Goal: Information Seeking & Learning: Check status

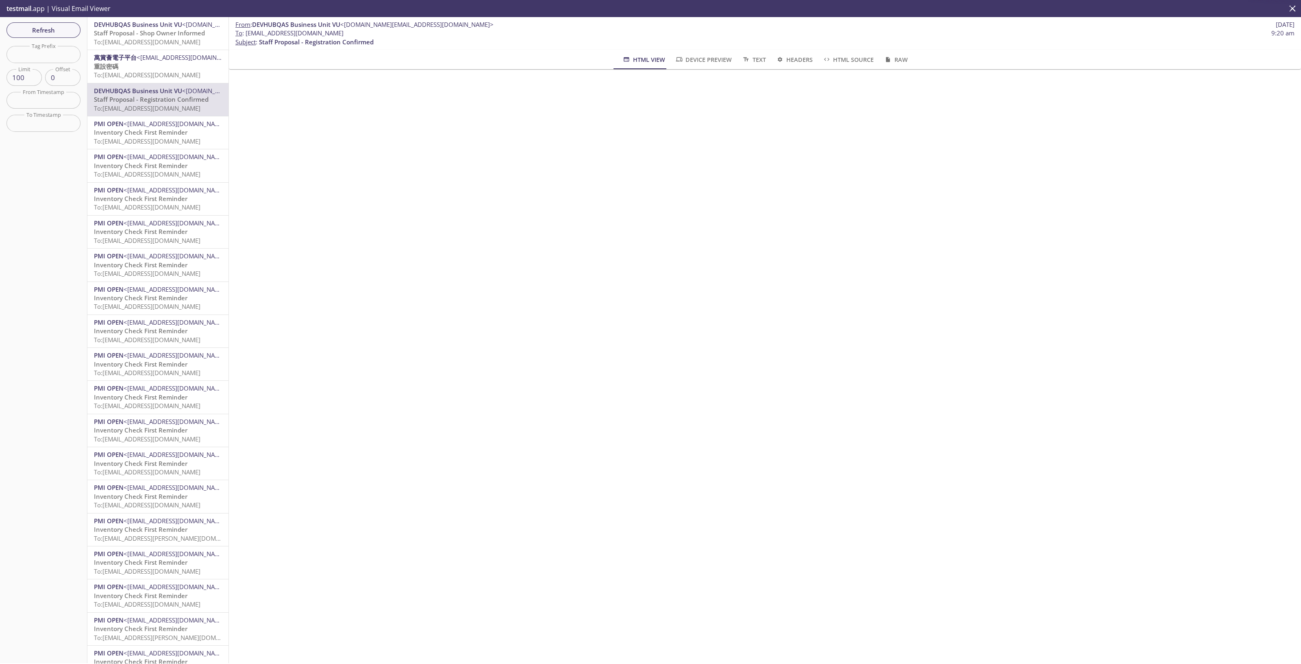
click at [172, 44] on span "To: [EMAIL_ADDRESS][DOMAIN_NAME]" at bounding box center [147, 42] width 107 height 8
drag, startPoint x: 384, startPoint y: 33, endPoint x: 246, endPoint y: 31, distance: 138.2
click at [246, 31] on span "To : reevdigital.dtetestpawel@inbox.testmail.app 10:20 am" at bounding box center [764, 33] width 1059 height 9
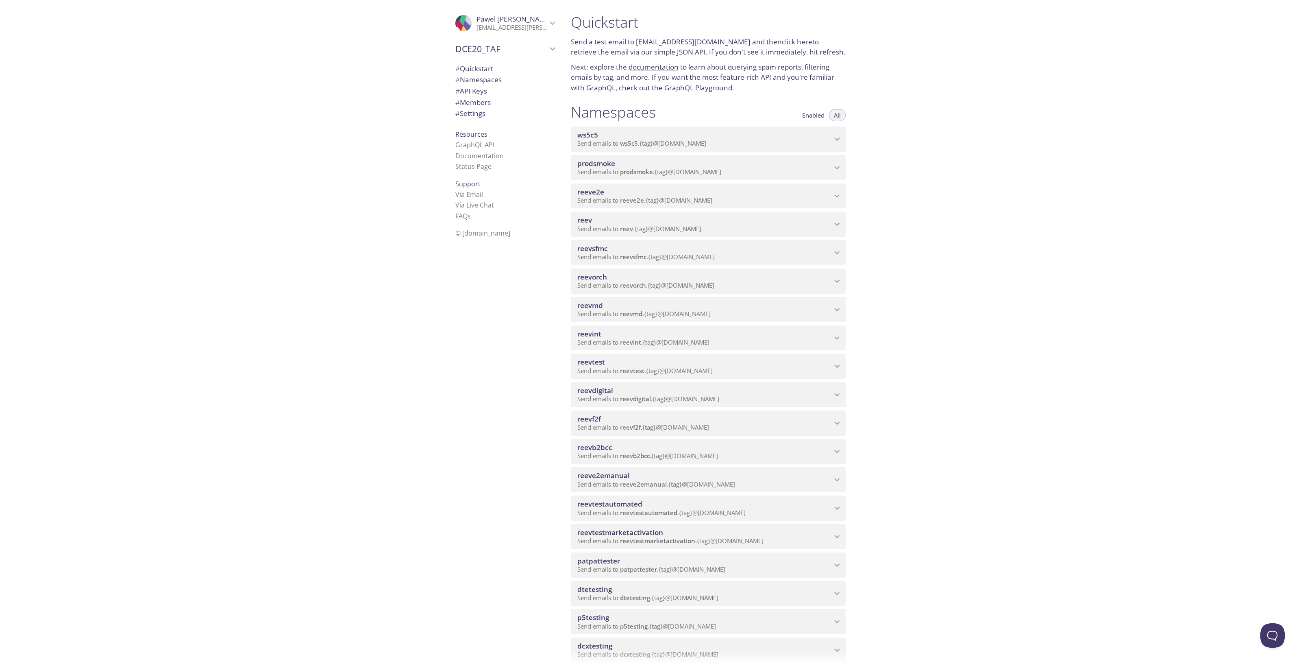
click at [648, 395] on span "reevdigital" at bounding box center [635, 398] width 31 height 8
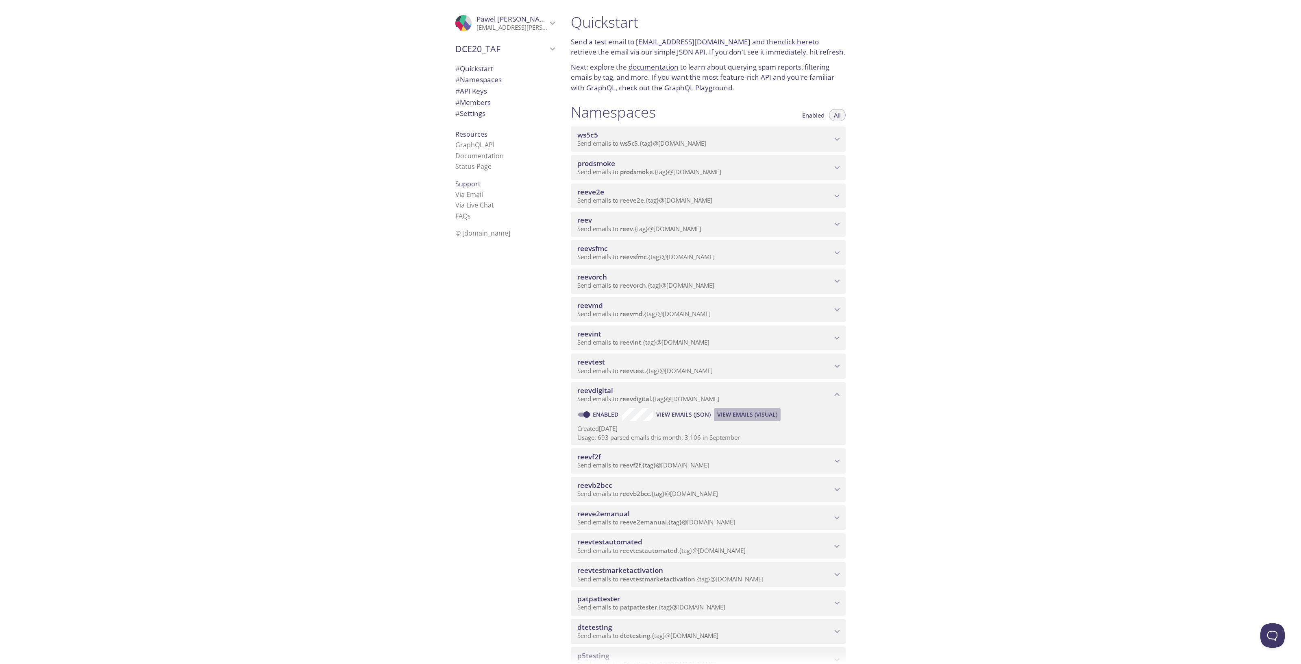
click at [740, 411] on span "View Emails (Visual)" at bounding box center [747, 414] width 60 height 10
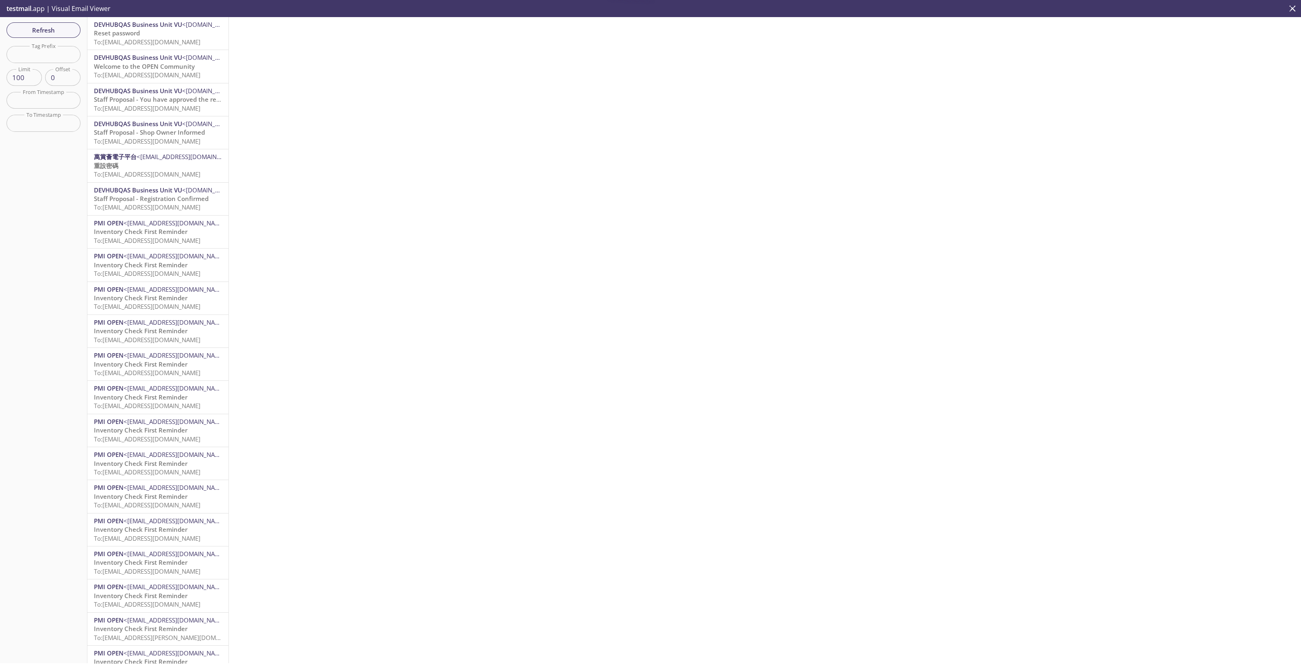
click at [151, 41] on span "To: reevdigital.staffprop3@inbox.testmail.app" at bounding box center [147, 42] width 107 height 8
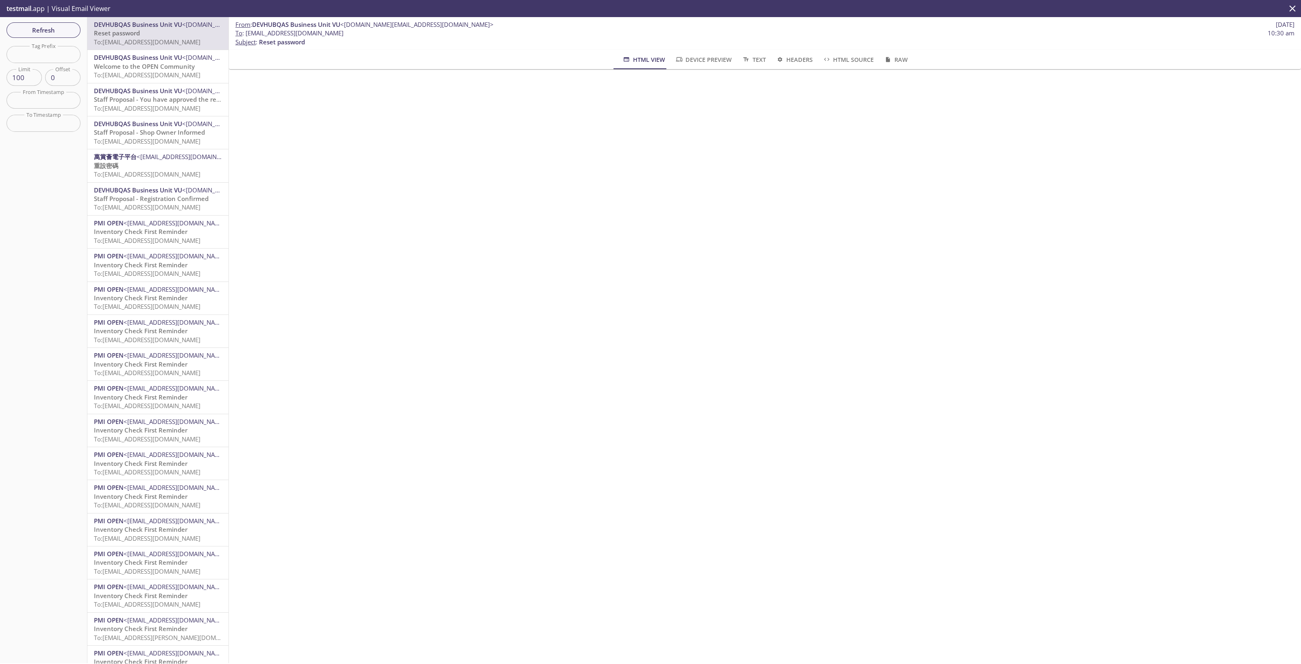
click at [292, 34] on span "To : reevdigital.staffprop3@inbox.testmail.app" at bounding box center [289, 33] width 108 height 9
click at [378, 44] on p "To : reevdigital.staffprop3@inbox.testmail.app 10:30 am Subject : Reset password" at bounding box center [764, 37] width 1059 height 17
drag, startPoint x: 365, startPoint y: 33, endPoint x: 246, endPoint y: 33, distance: 119.9
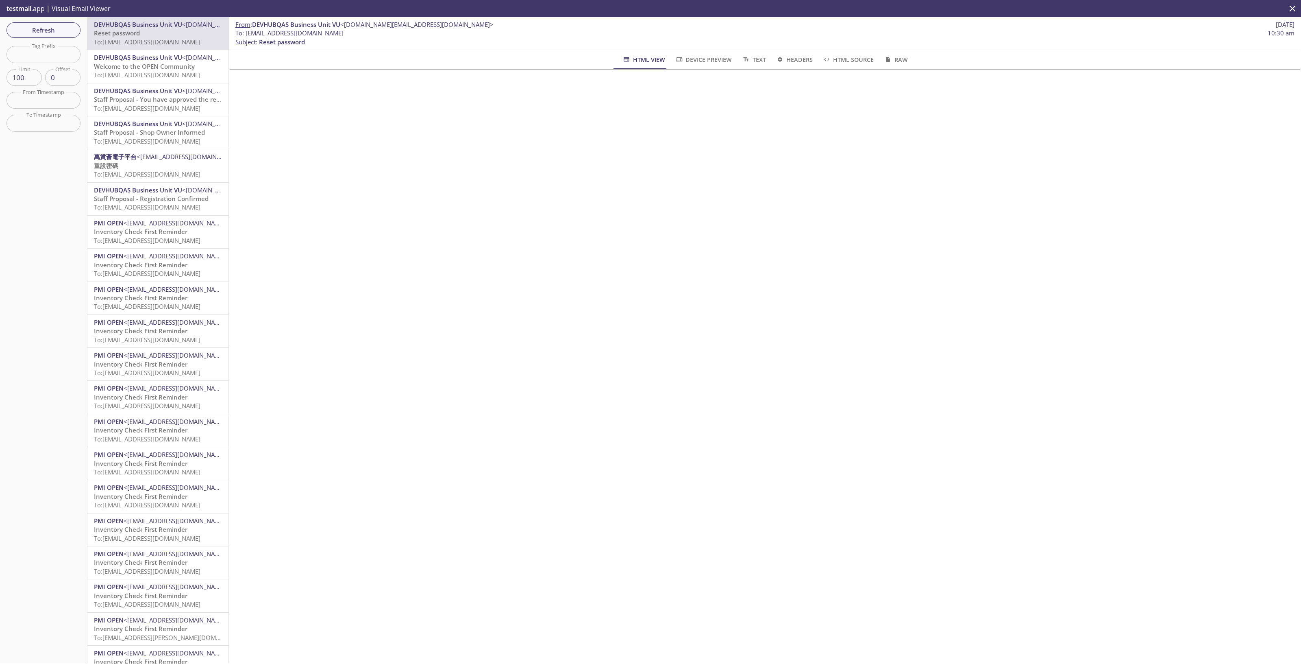
click at [246, 33] on span "To : reevdigital.staffprop3@inbox.testmail.app 10:30 am" at bounding box center [764, 33] width 1059 height 9
copy span "[EMAIL_ADDRESS][DOMAIN_NAME]"
click at [48, 30] on span "Refresh" at bounding box center [43, 30] width 61 height 11
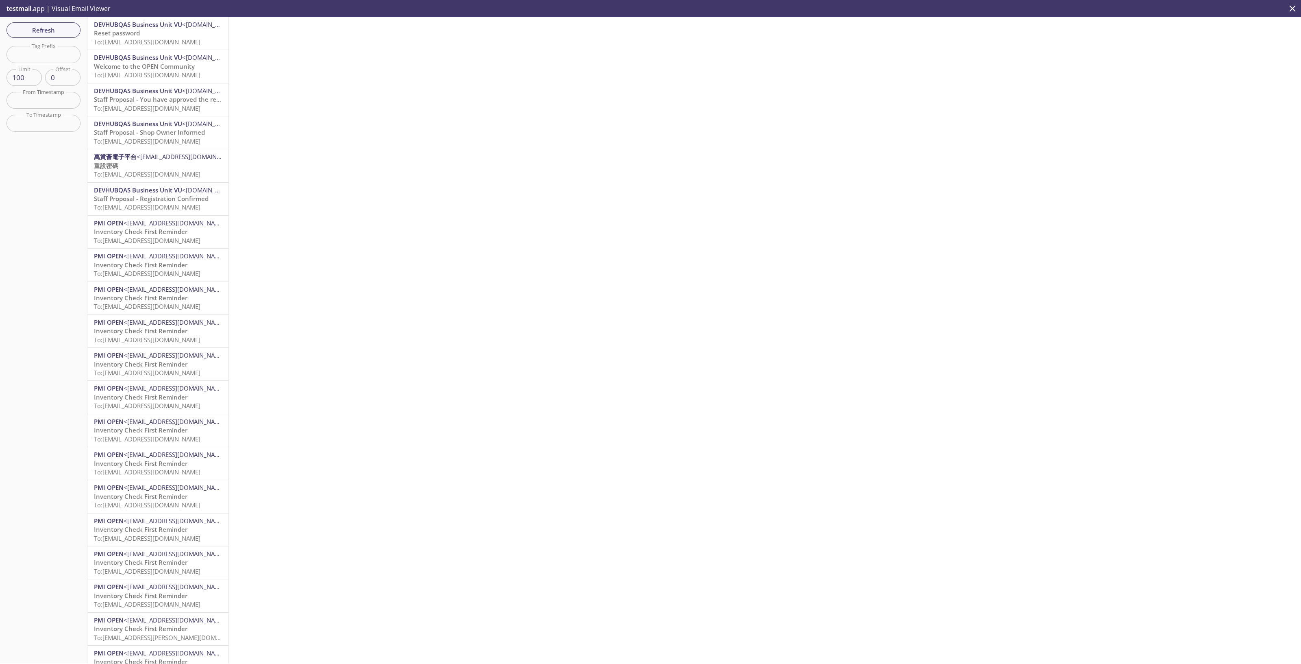
click at [163, 44] on span "To: reevdigital.staffprop3@inbox.testmail.app" at bounding box center [147, 42] width 107 height 8
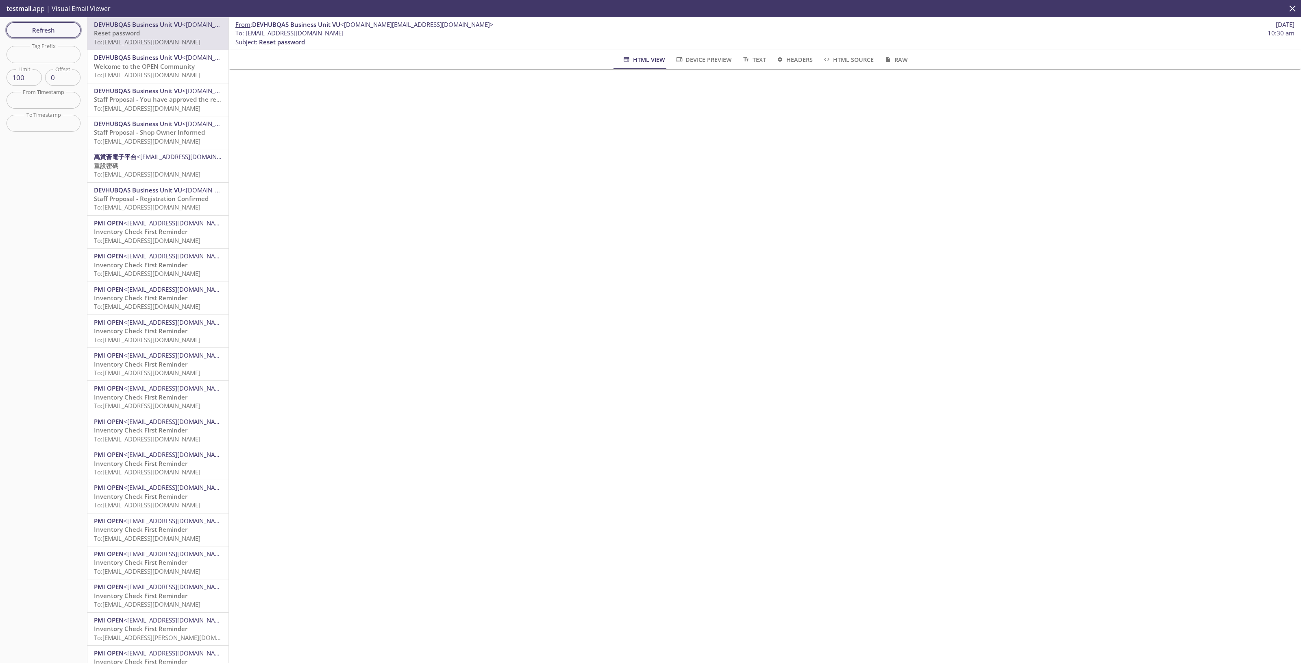
click at [65, 30] on span "Refresh" at bounding box center [43, 30] width 61 height 11
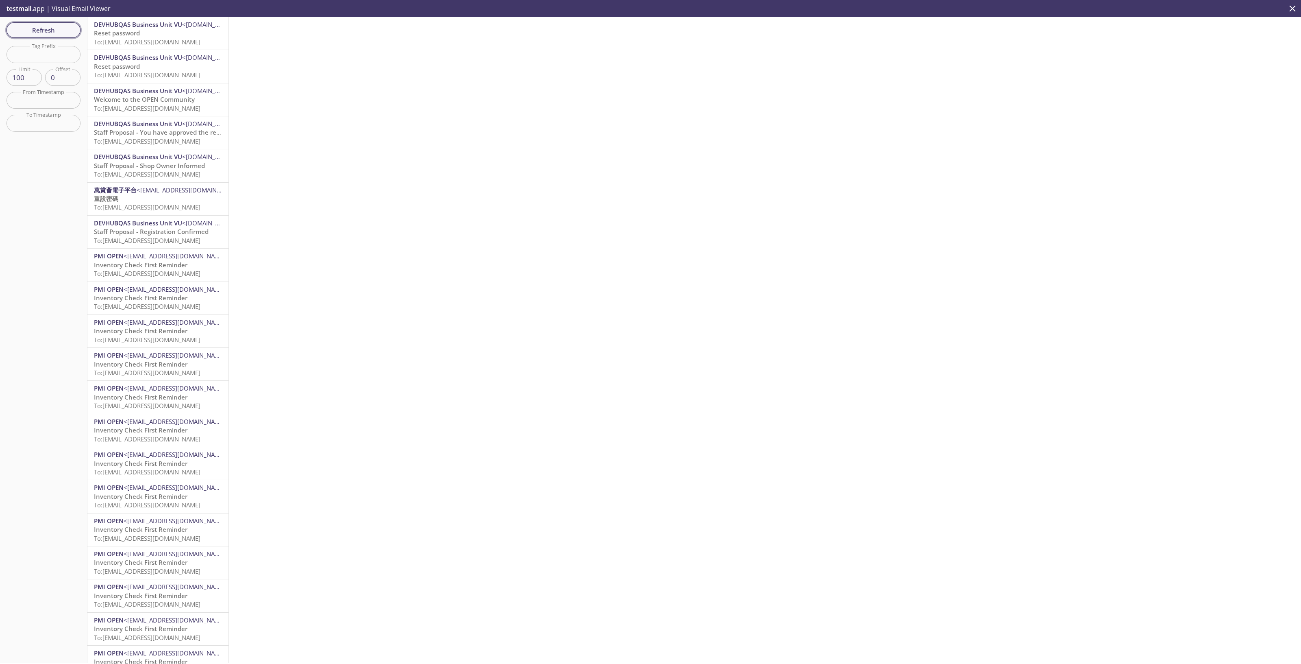
click at [61, 28] on span "Refresh" at bounding box center [43, 30] width 61 height 11
click at [168, 44] on span "To: reevdigital.staffprop3@inbox.testmail.app" at bounding box center [147, 42] width 107 height 8
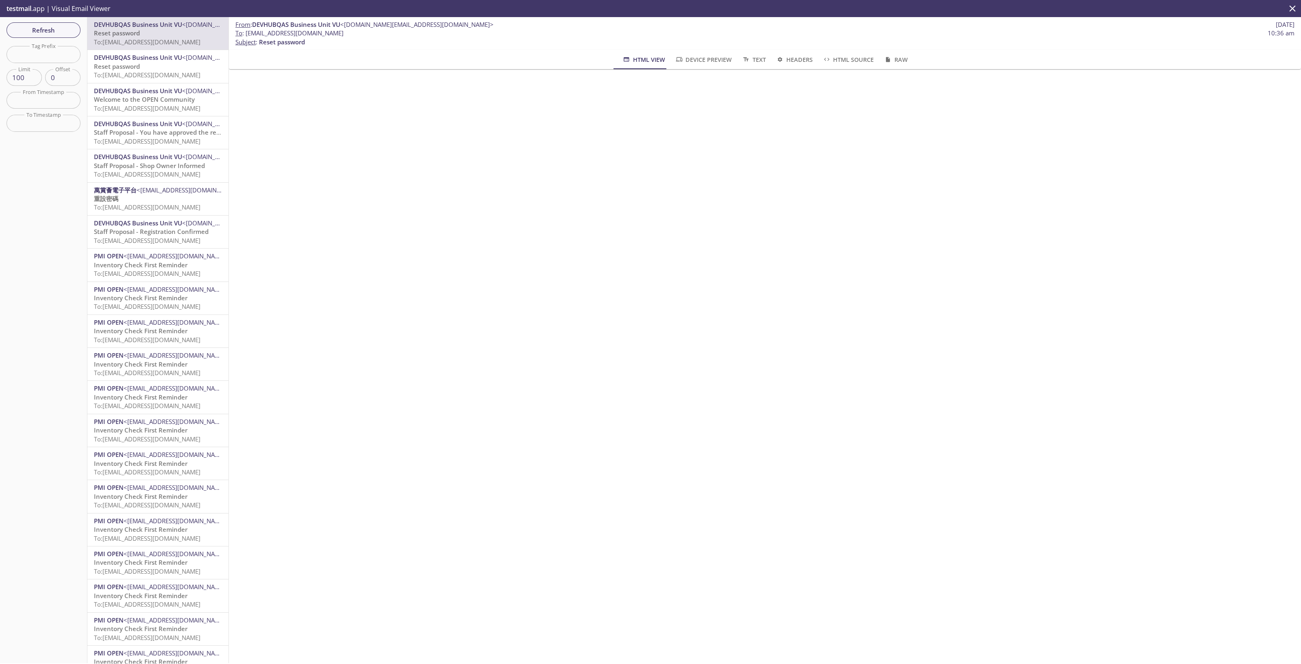
drag, startPoint x: 384, startPoint y: 35, endPoint x: 246, endPoint y: 35, distance: 138.2
click at [246, 35] on span "To : reevdigital.staffprop3@inbox.testmail.app 10:36 am" at bounding box center [764, 33] width 1059 height 9
copy span "[EMAIL_ADDRESS][DOMAIN_NAME]"
click at [57, 31] on span "Refresh" at bounding box center [43, 30] width 61 height 11
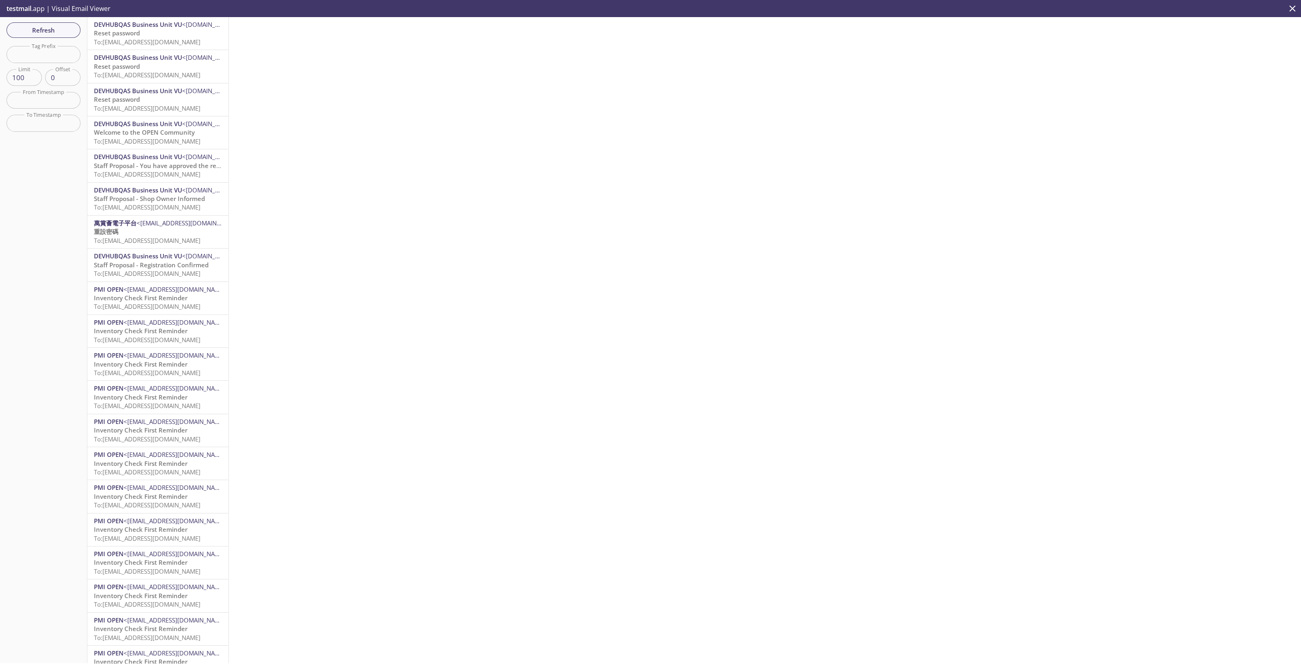
click at [181, 41] on span "To: reevdigital.staffprop3@inbox.testmail.app" at bounding box center [147, 42] width 107 height 8
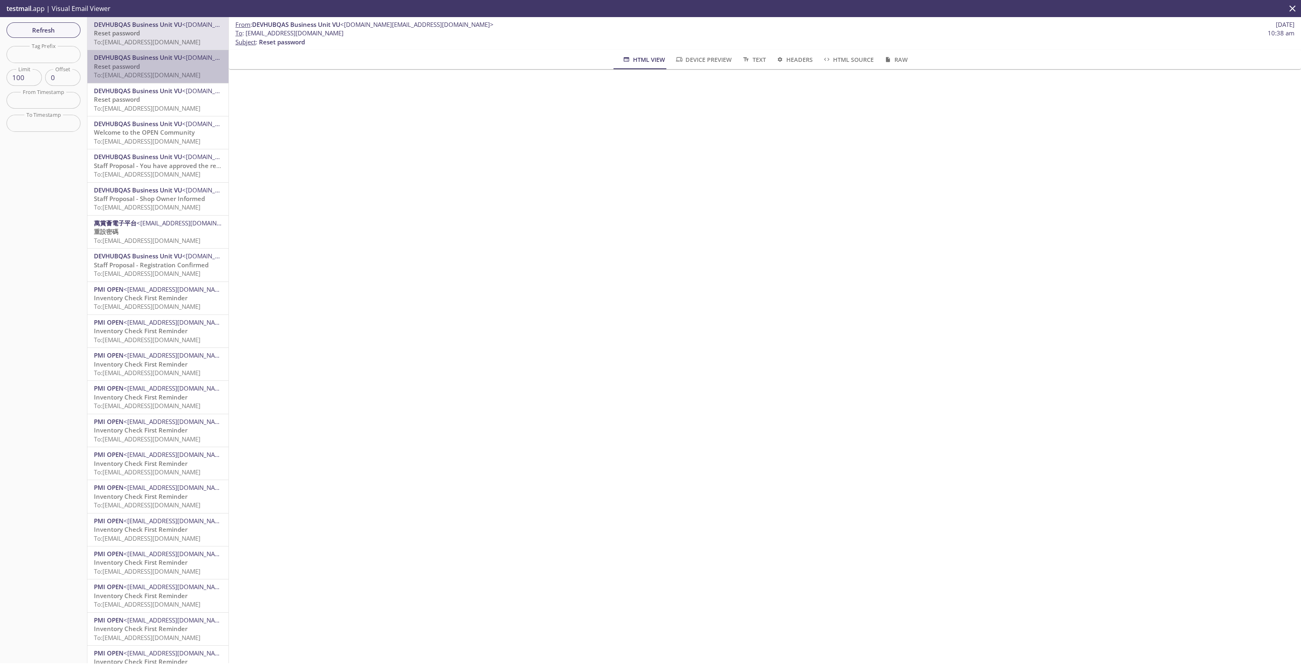
click at [167, 81] on div "DEVHUBQAS Business Unit VU <devhubqas.vu@email.pmiopen.com> Reset password To: …" at bounding box center [157, 66] width 141 height 33
drag, startPoint x: 366, startPoint y: 33, endPoint x: 246, endPoint y: 33, distance: 120.3
click at [246, 33] on span "To : reevdigital.staffprop3@inbox.testmail.app 10:36 am" at bounding box center [764, 33] width 1059 height 9
copy span "[EMAIL_ADDRESS][DOMAIN_NAME]"
click at [49, 28] on span "Refresh" at bounding box center [43, 30] width 61 height 11
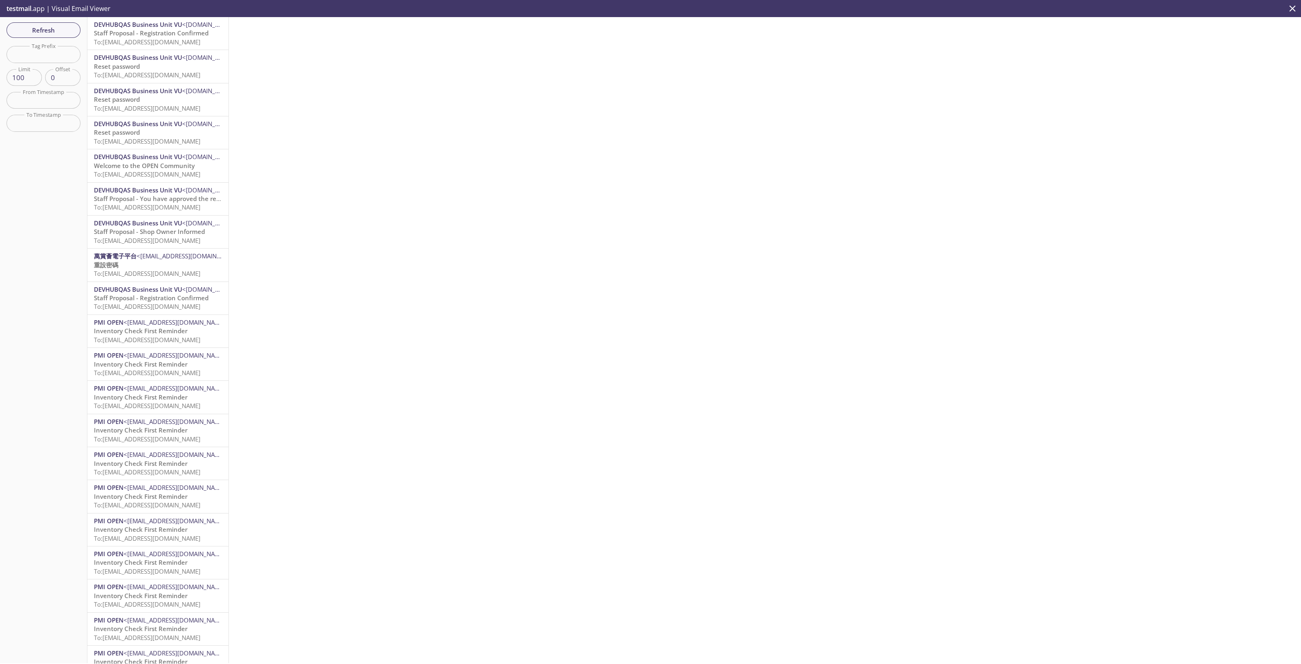
click at [169, 39] on span "To: reevdigital.staffprop5@inbox.testmail.app" at bounding box center [147, 42] width 107 height 8
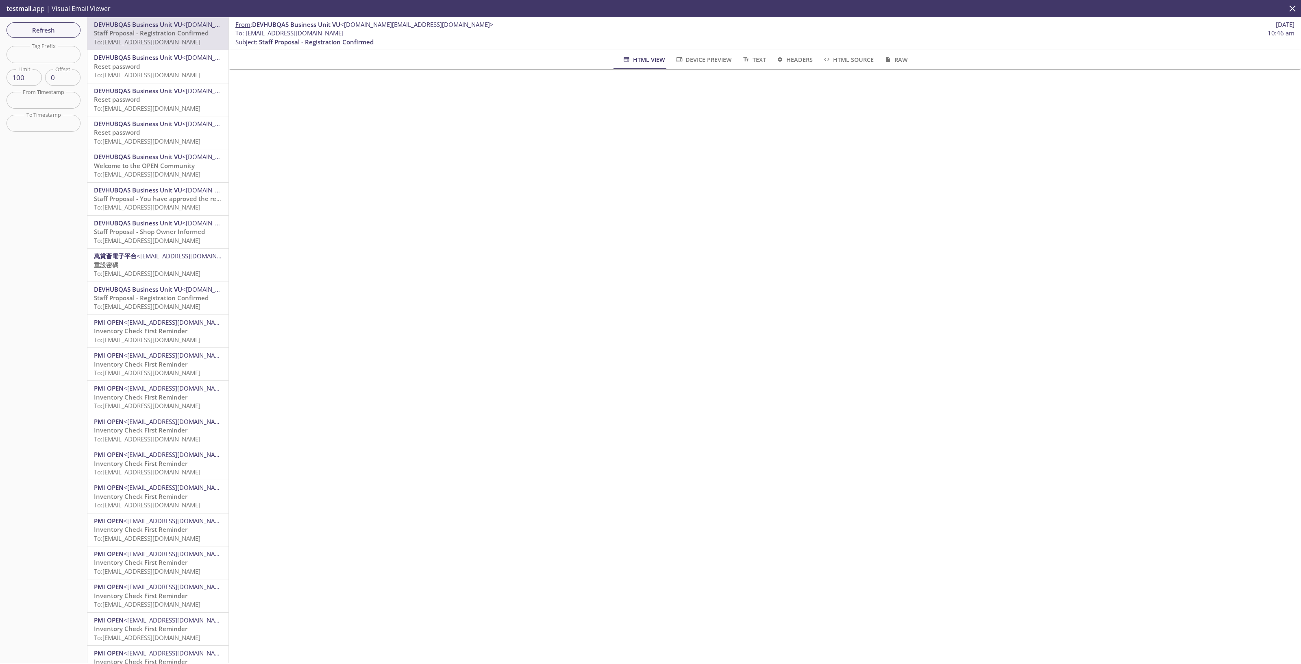
click at [502, 434] on div "From : DEVHUBQAS Business Unit VU <devhubqas.vu@email.pmiopen.com> 7 Oct 2025 T…" at bounding box center [765, 340] width 1072 height 646
click at [71, 28] on span "Refresh" at bounding box center [43, 30] width 61 height 11
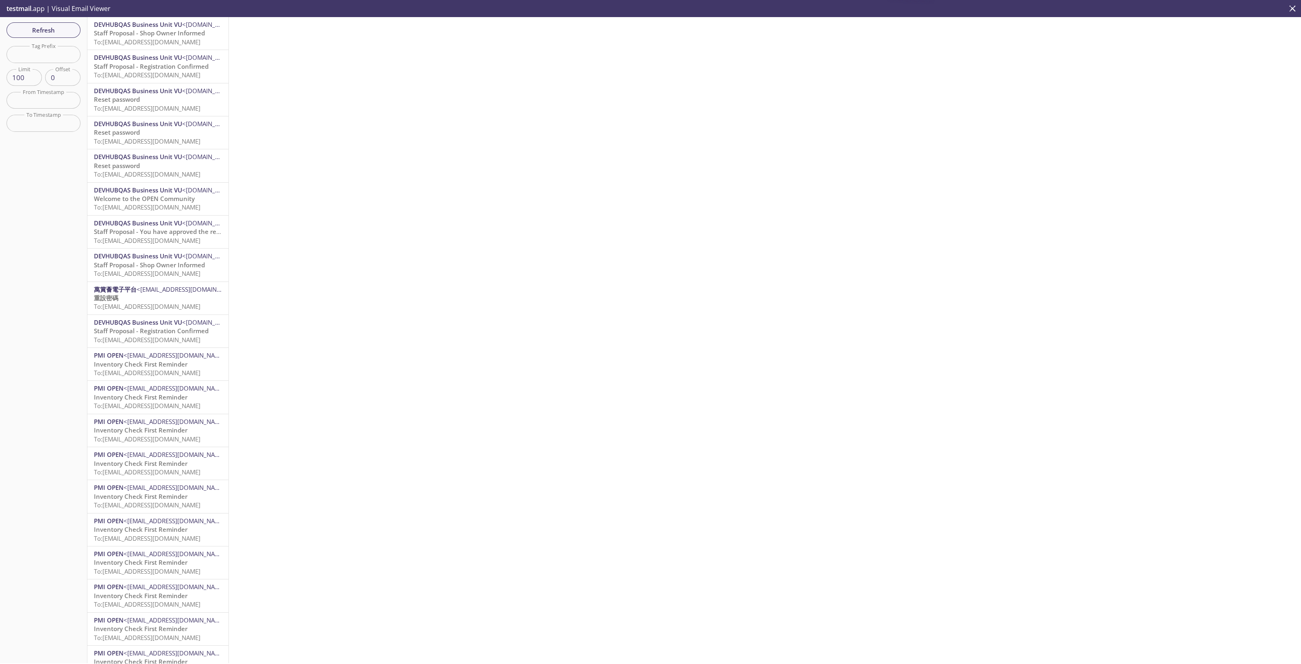
click at [178, 41] on span "To: reevdigital.dtetestpawel@inbox.testmail.app" at bounding box center [147, 42] width 107 height 8
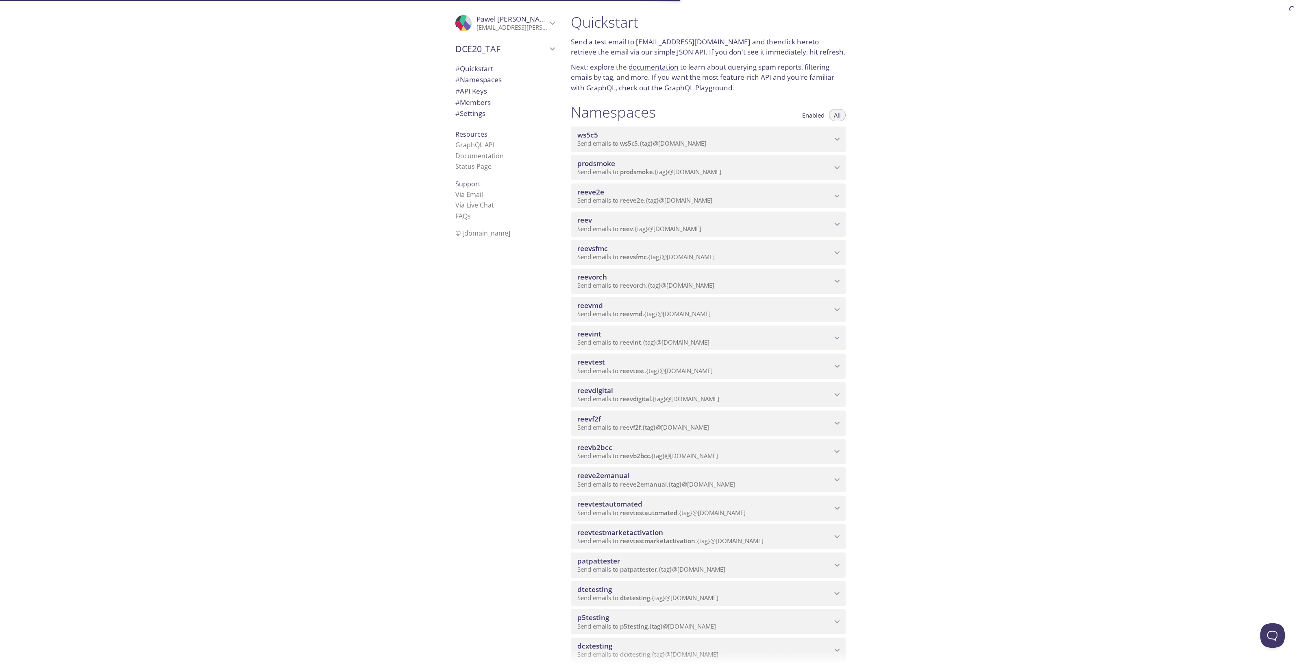
click at [726, 397] on p "Send emails to reevdigital . {tag} @inbox.testmail.app" at bounding box center [704, 399] width 255 height 8
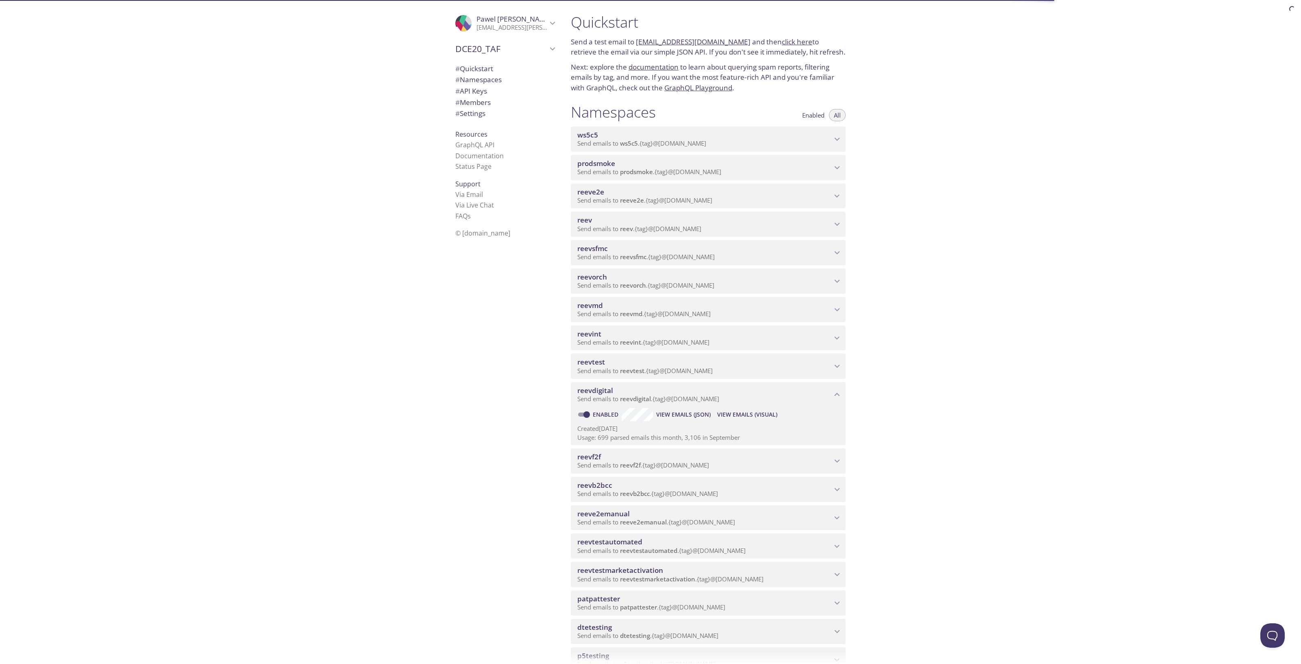
click at [740, 416] on span "View Emails (Visual)" at bounding box center [747, 414] width 60 height 10
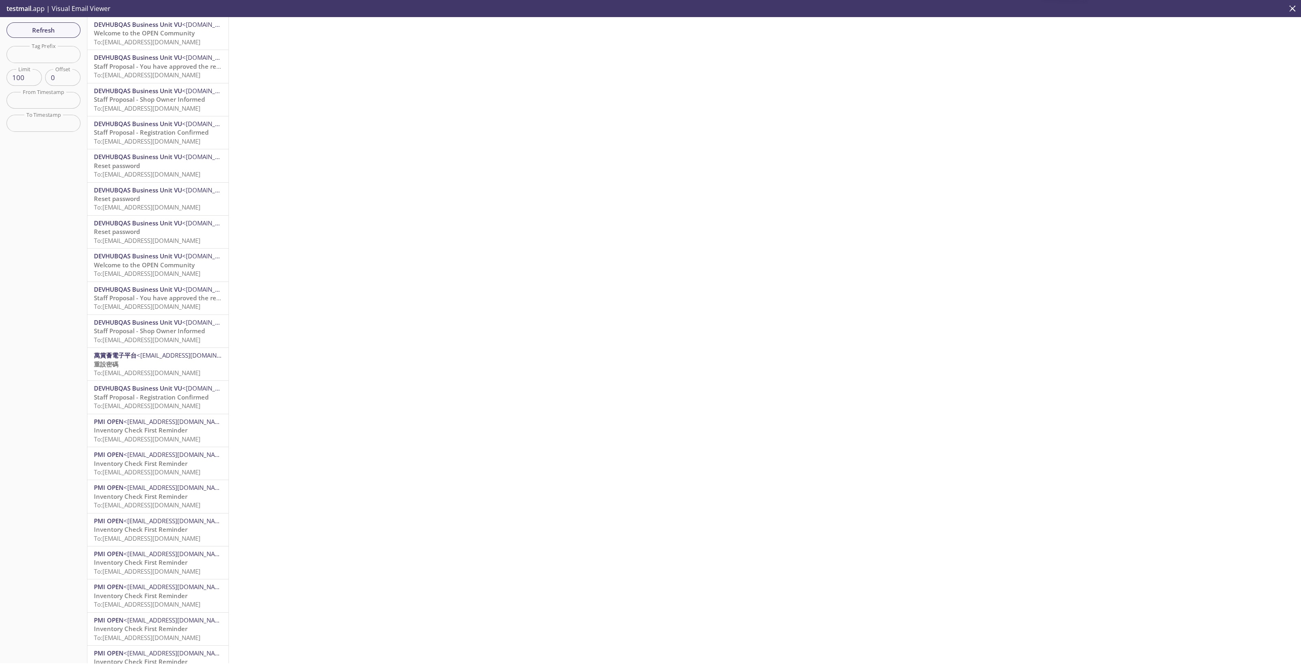
click at [163, 37] on span "Welcome to the OPEN Community" at bounding box center [144, 33] width 101 height 8
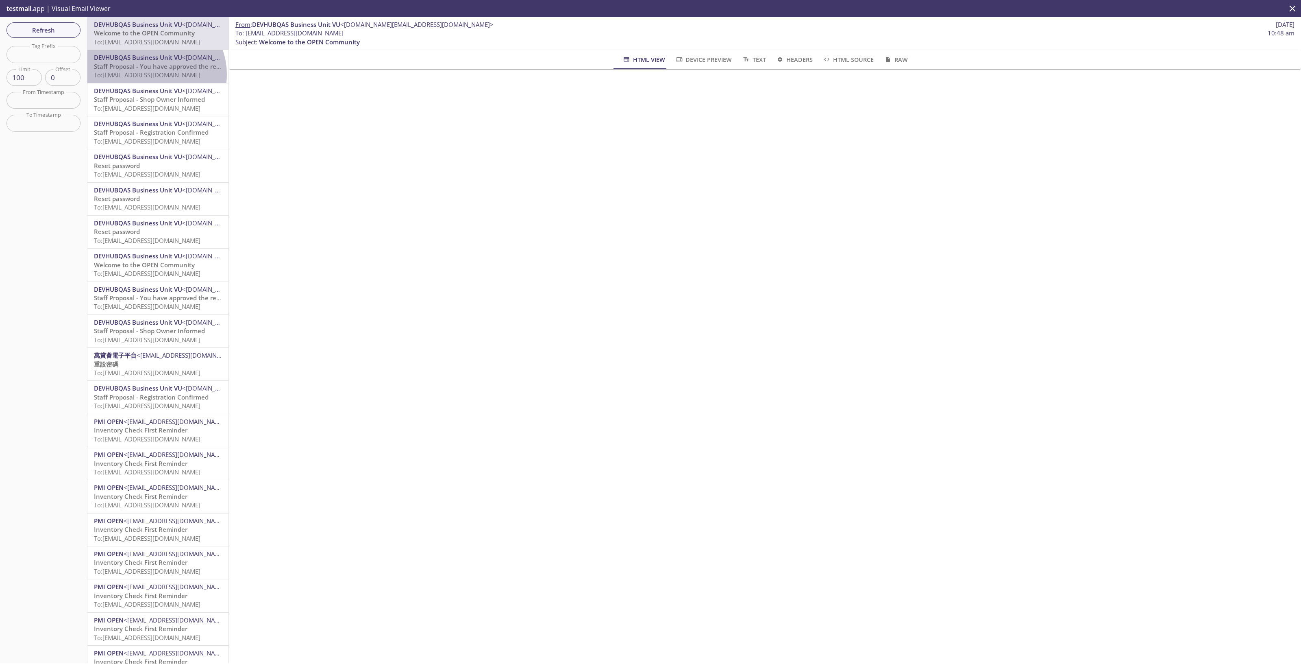
click at [155, 74] on span "To: [EMAIL_ADDRESS][DOMAIN_NAME]" at bounding box center [147, 75] width 107 height 8
click at [167, 34] on span "Welcome to the OPEN Community" at bounding box center [144, 33] width 101 height 8
click at [65, 29] on span "Refresh" at bounding box center [43, 30] width 61 height 11
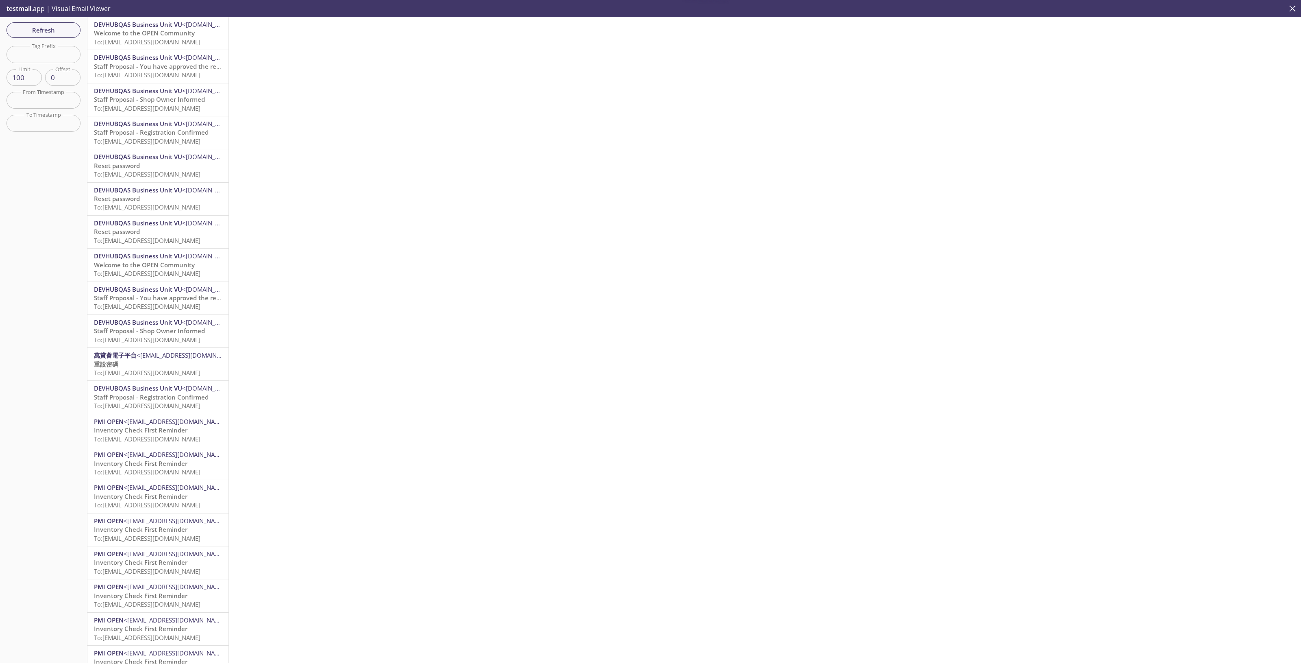
click at [163, 40] on span "To: reevdigital.staffprop5@inbox.testmail.app" at bounding box center [147, 42] width 107 height 8
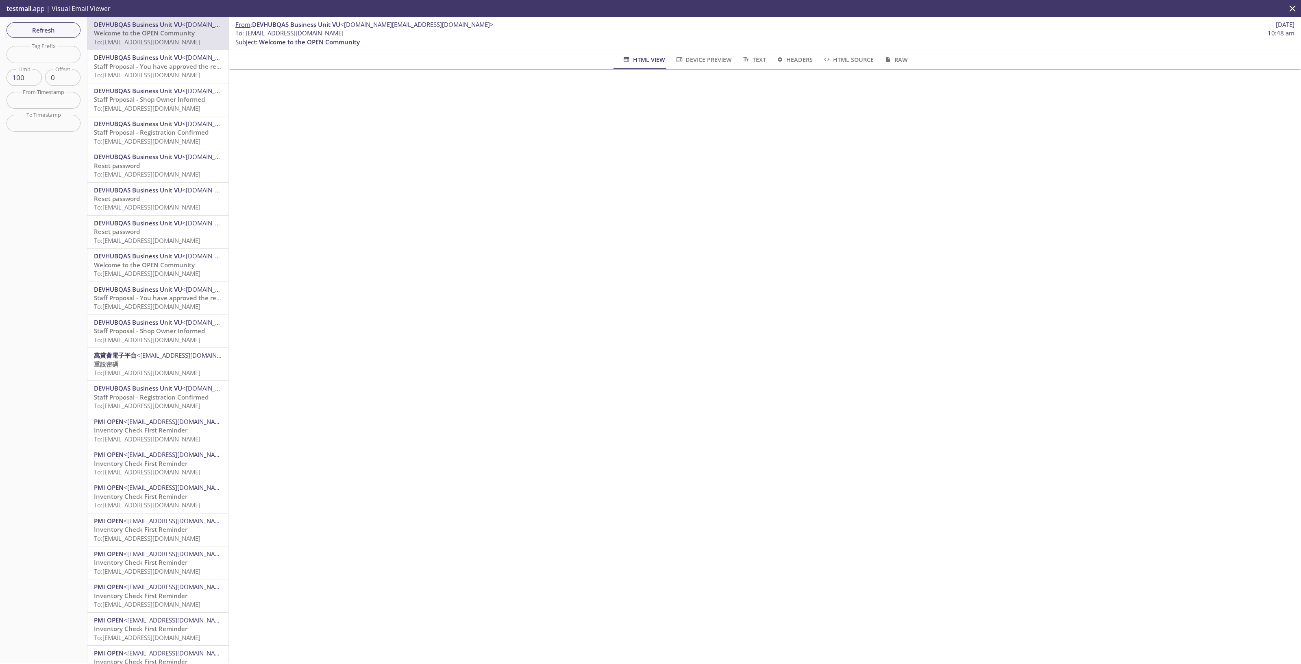
click at [167, 71] on span "To: [EMAIL_ADDRESS][DOMAIN_NAME]" at bounding box center [147, 75] width 107 height 8
click at [150, 41] on span "To: reevdigital.staffprop5@inbox.testmail.app" at bounding box center [147, 42] width 107 height 8
click at [44, 25] on span "Refresh" at bounding box center [43, 30] width 61 height 11
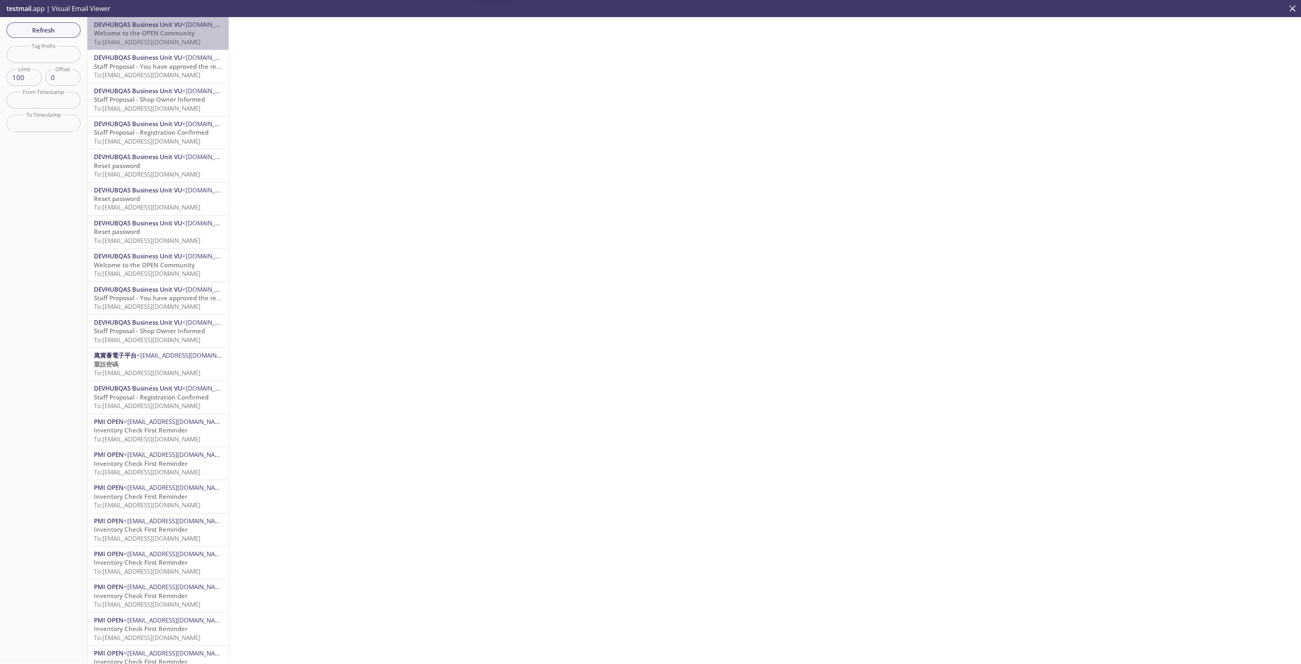
click at [183, 39] on span "To: reevdigital.staffprop5@inbox.testmail.app" at bounding box center [147, 42] width 107 height 8
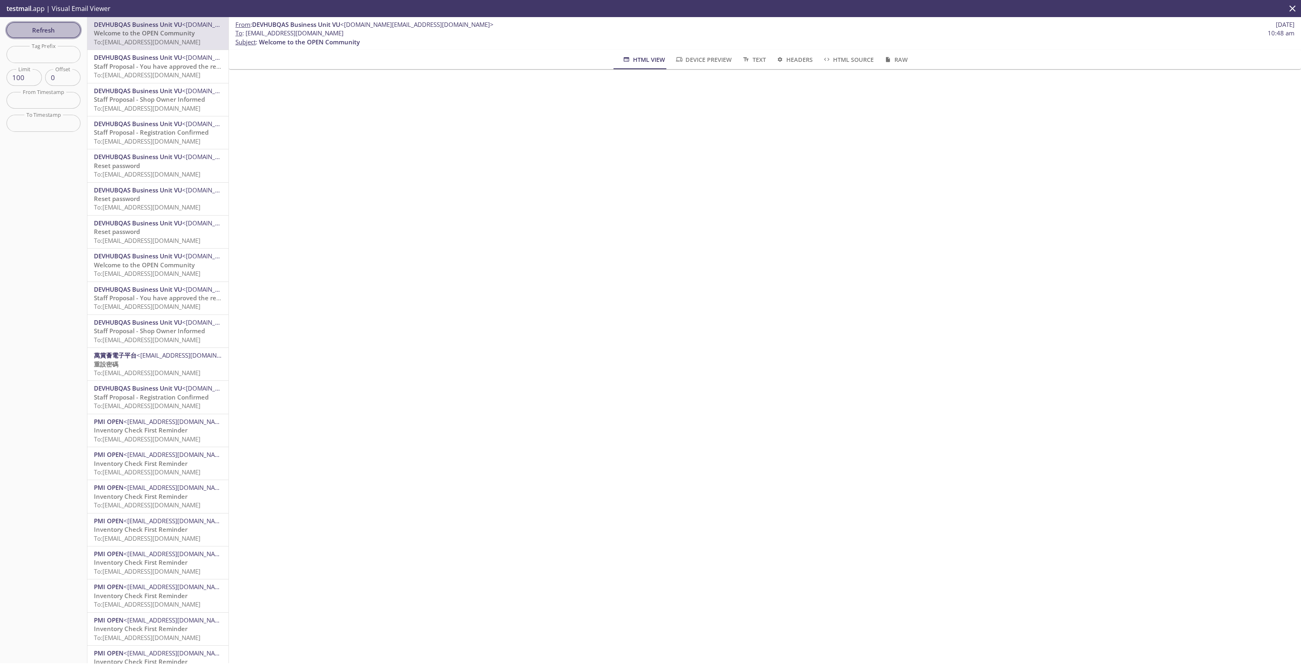
click at [38, 30] on span "Refresh" at bounding box center [43, 30] width 61 height 11
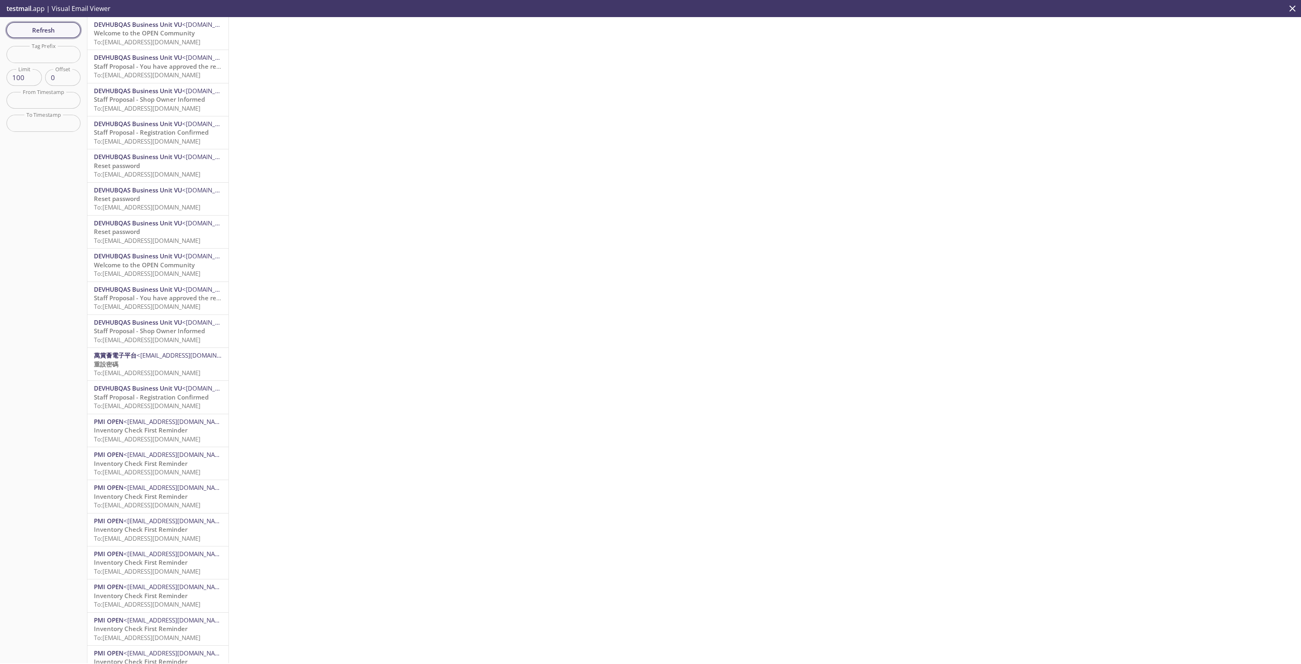
click at [66, 30] on span "Refresh" at bounding box center [43, 30] width 61 height 11
click at [69, 30] on span "Refresh" at bounding box center [43, 30] width 61 height 11
click at [166, 44] on span "To: reevdigital.staffprop5@inbox.testmail.app" at bounding box center [147, 42] width 107 height 8
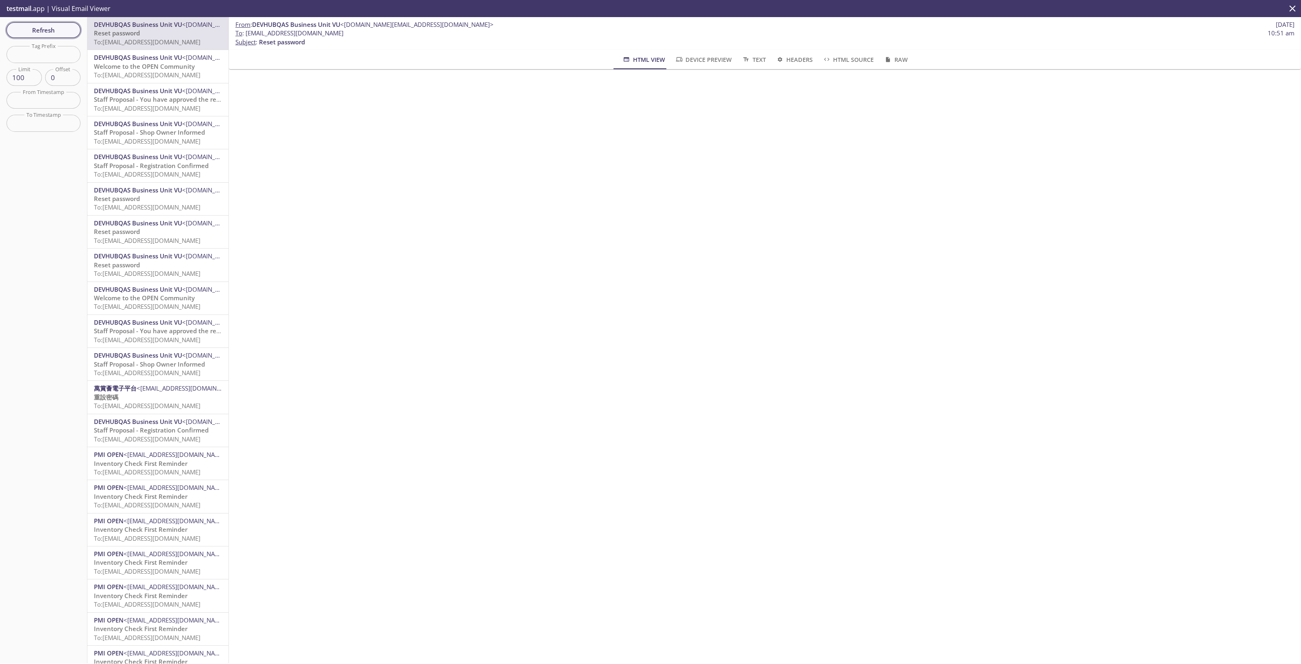
click at [69, 29] on span "Refresh" at bounding box center [43, 30] width 61 height 11
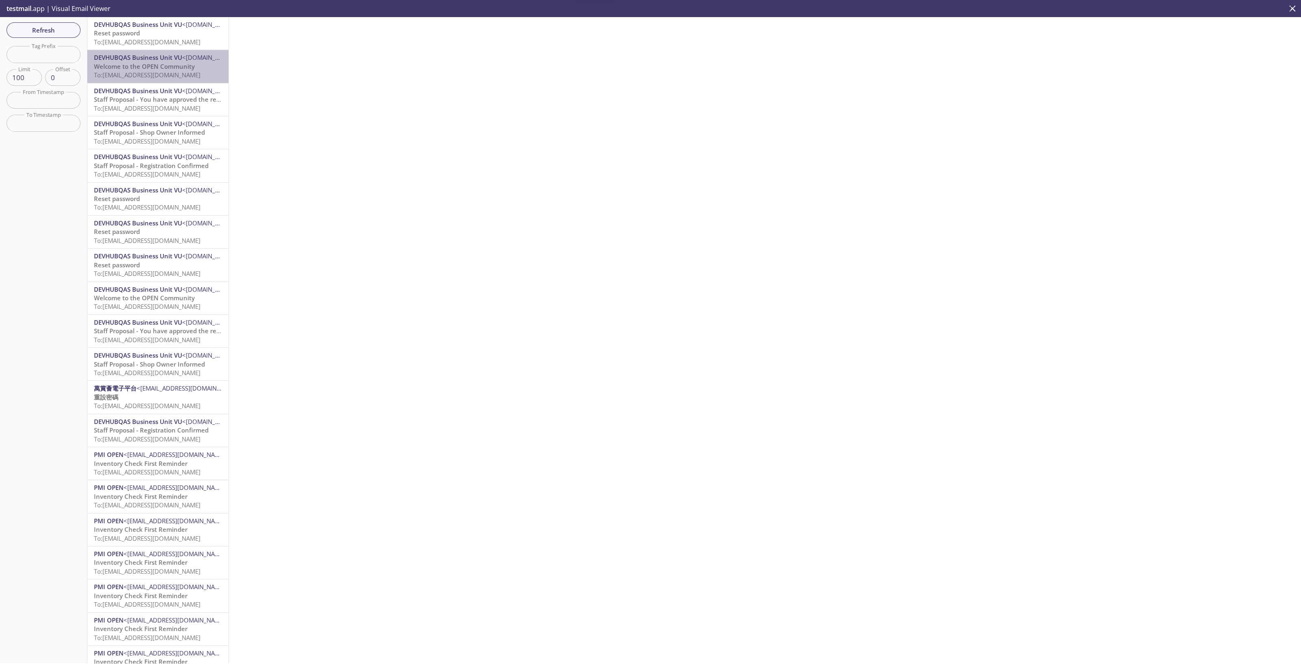
click at [170, 66] on span "Welcome to the OPEN Community" at bounding box center [144, 66] width 101 height 8
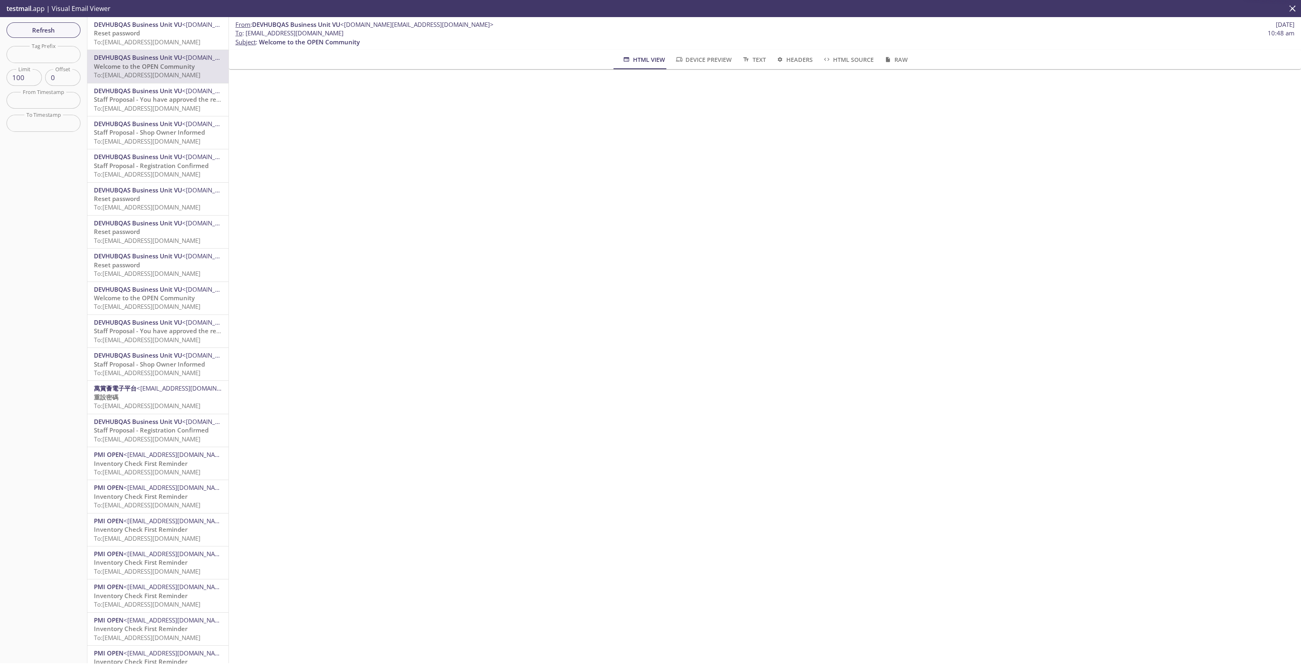
click at [177, 42] on span "To: reevdigital.staffprop5@inbox.testmail.app" at bounding box center [147, 42] width 107 height 8
click at [138, 74] on span "To: reevdigital.staffprop5@inbox.testmail.app" at bounding box center [147, 75] width 107 height 8
click at [563, 426] on div "From : DEVHUBQAS Business Unit VU <devhubqas.vu@email.pmiopen.com> 7 Oct 2025 T…" at bounding box center [765, 340] width 1072 height 646
click at [64, 29] on span "Refresh" at bounding box center [43, 30] width 61 height 11
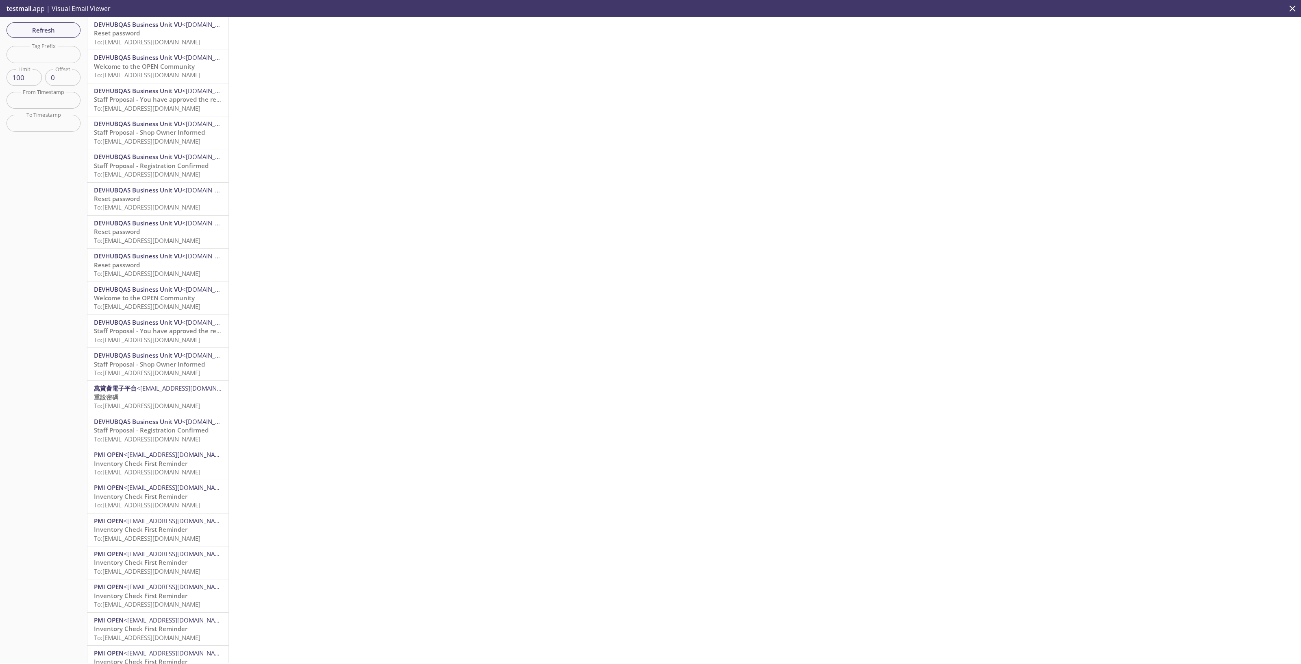
click at [143, 72] on span "To: reevdigital.staffprop5@inbox.testmail.app" at bounding box center [147, 75] width 107 height 8
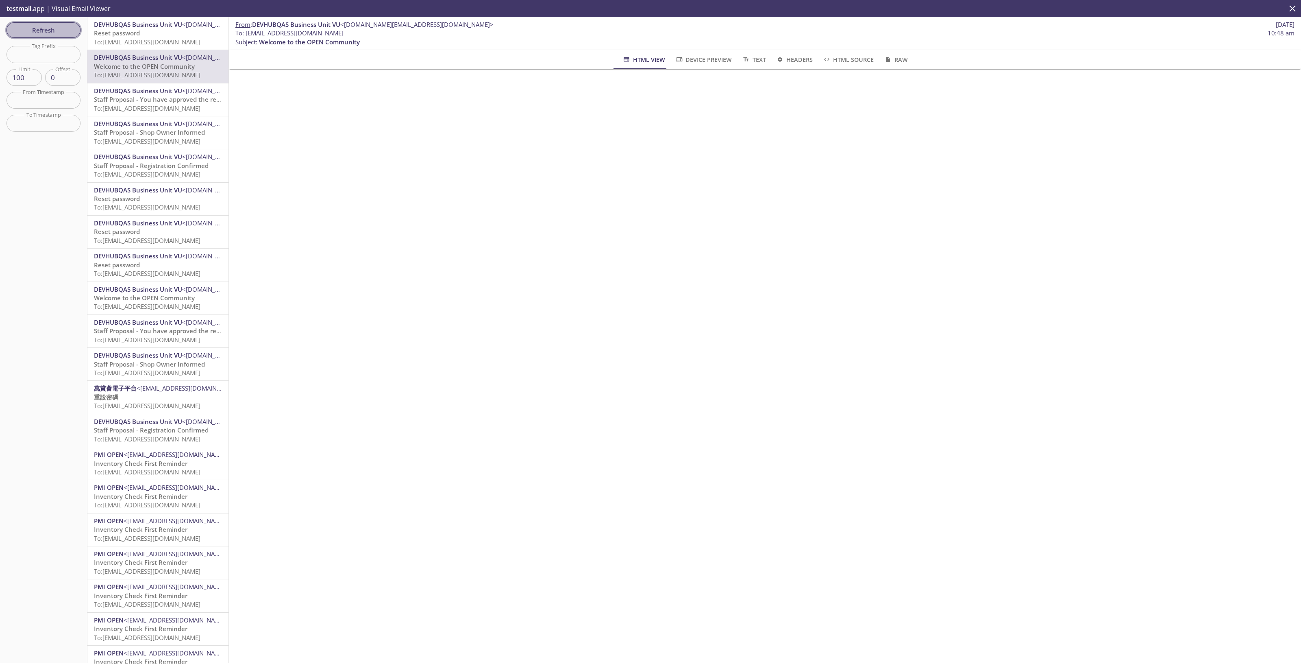
click at [65, 31] on span "Refresh" at bounding box center [43, 30] width 61 height 11
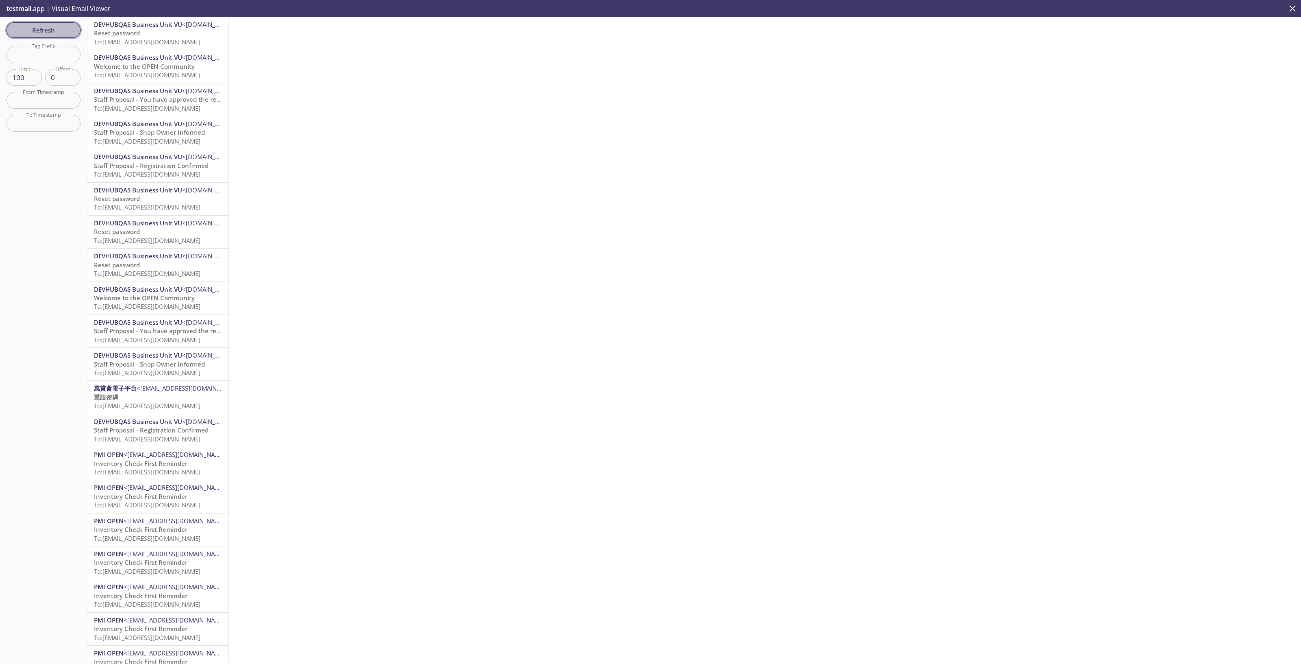
click at [52, 29] on span "Refresh" at bounding box center [43, 30] width 61 height 11
click at [168, 45] on span "To: reevdigital.staffprop5@inbox.testmail.app" at bounding box center [147, 42] width 107 height 8
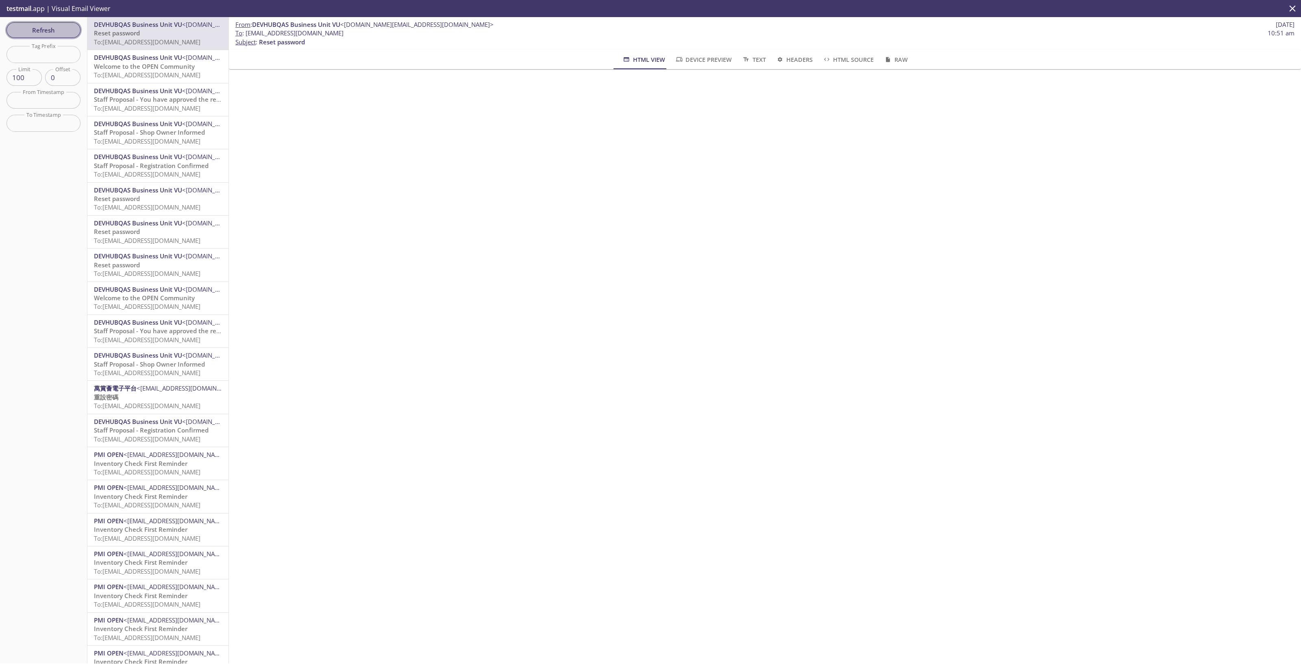
click at [77, 25] on button "Refresh" at bounding box center [44, 29] width 74 height 15
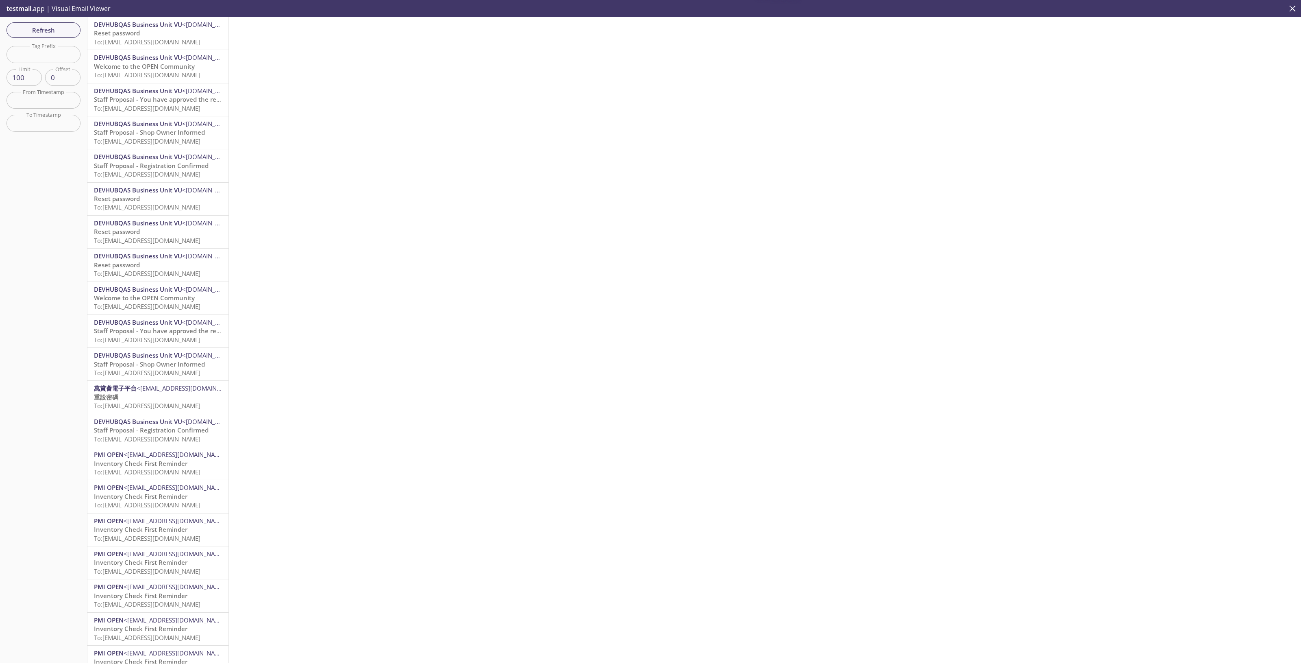
click at [183, 67] on span "Welcome to the OPEN Community" at bounding box center [144, 66] width 101 height 8
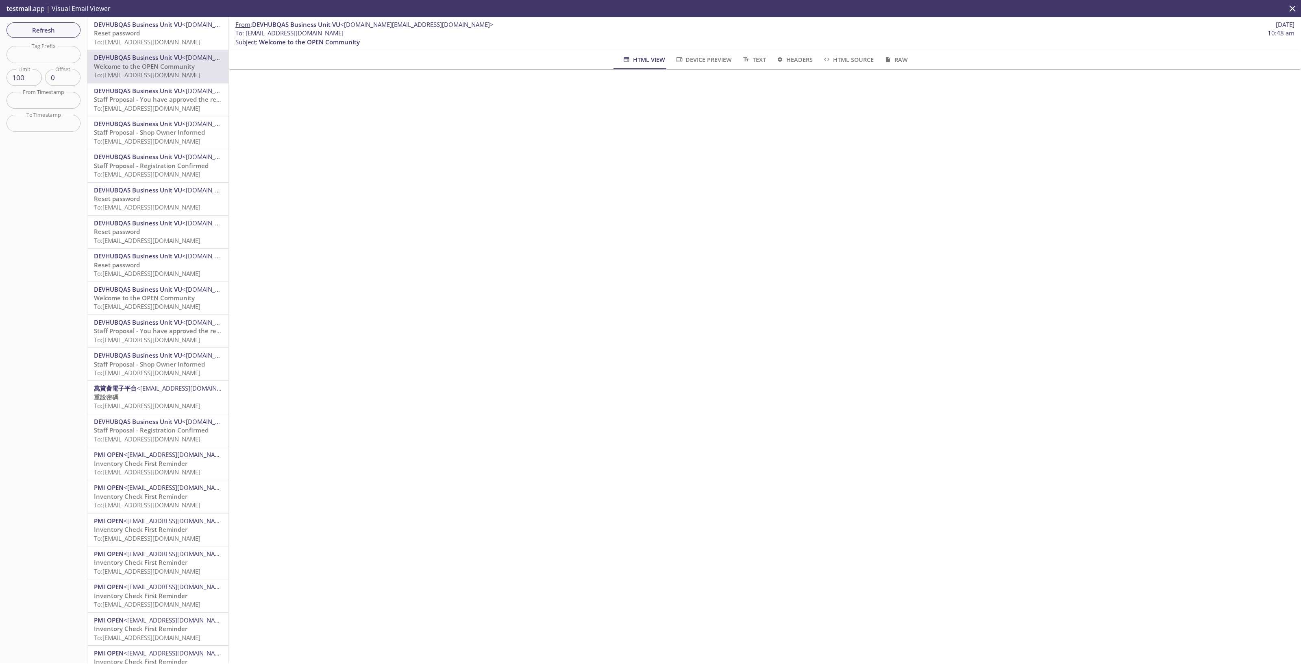
click at [148, 44] on span "To: reevdigital.staffprop5@inbox.testmail.app" at bounding box center [147, 42] width 107 height 8
click at [156, 77] on span "To: reevdigital.staffprop5@inbox.testmail.app" at bounding box center [147, 75] width 107 height 8
click at [148, 39] on span "To: reevdigital.samwise-gamgee@inbox.testmail.app" at bounding box center [147, 42] width 107 height 8
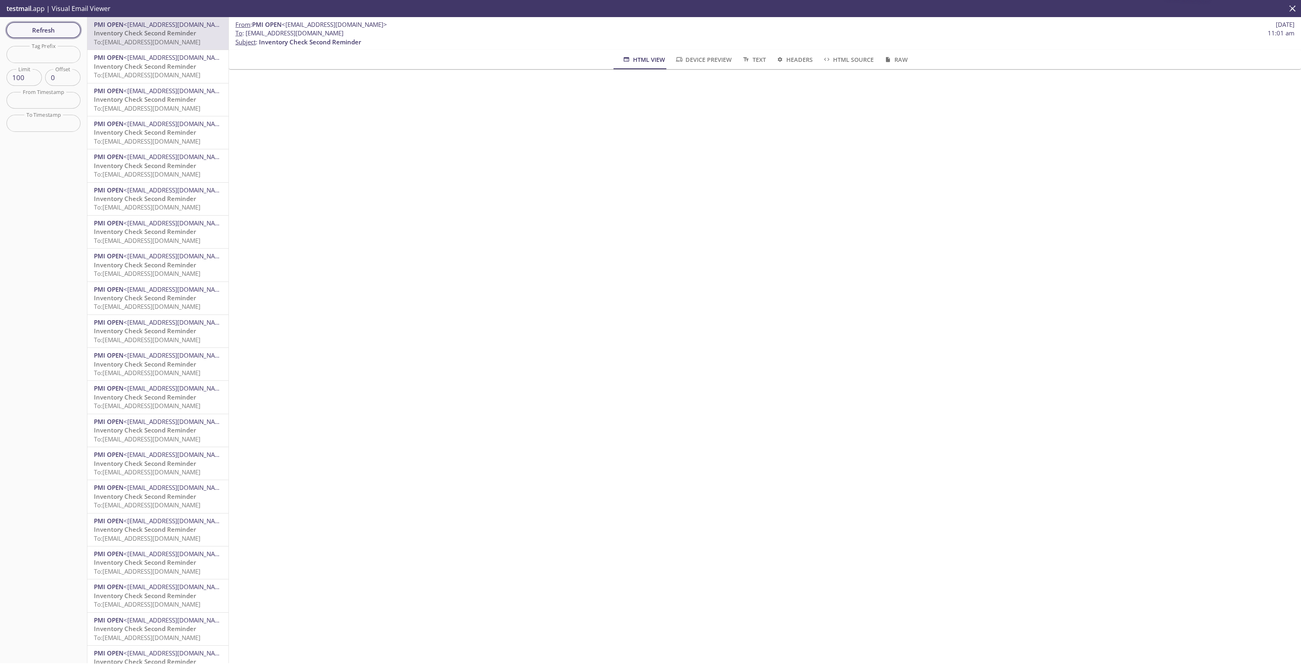
click at [57, 33] on span "Refresh" at bounding box center [43, 30] width 61 height 11
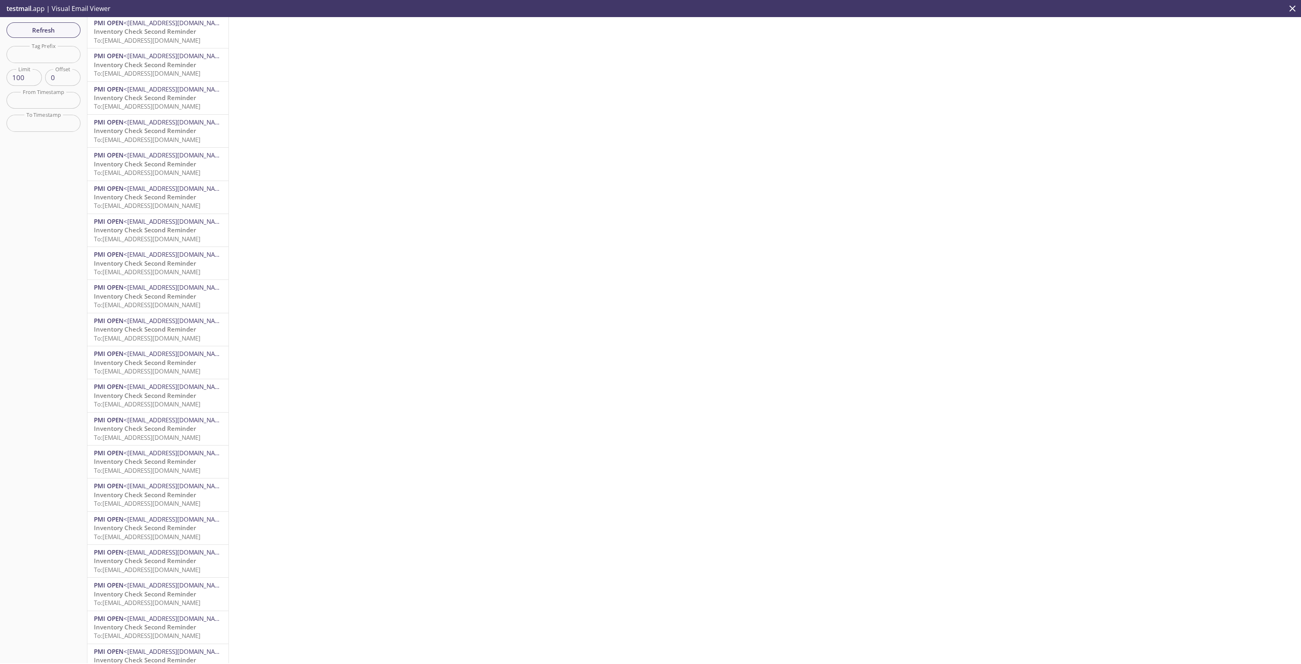
scroll to position [254, 0]
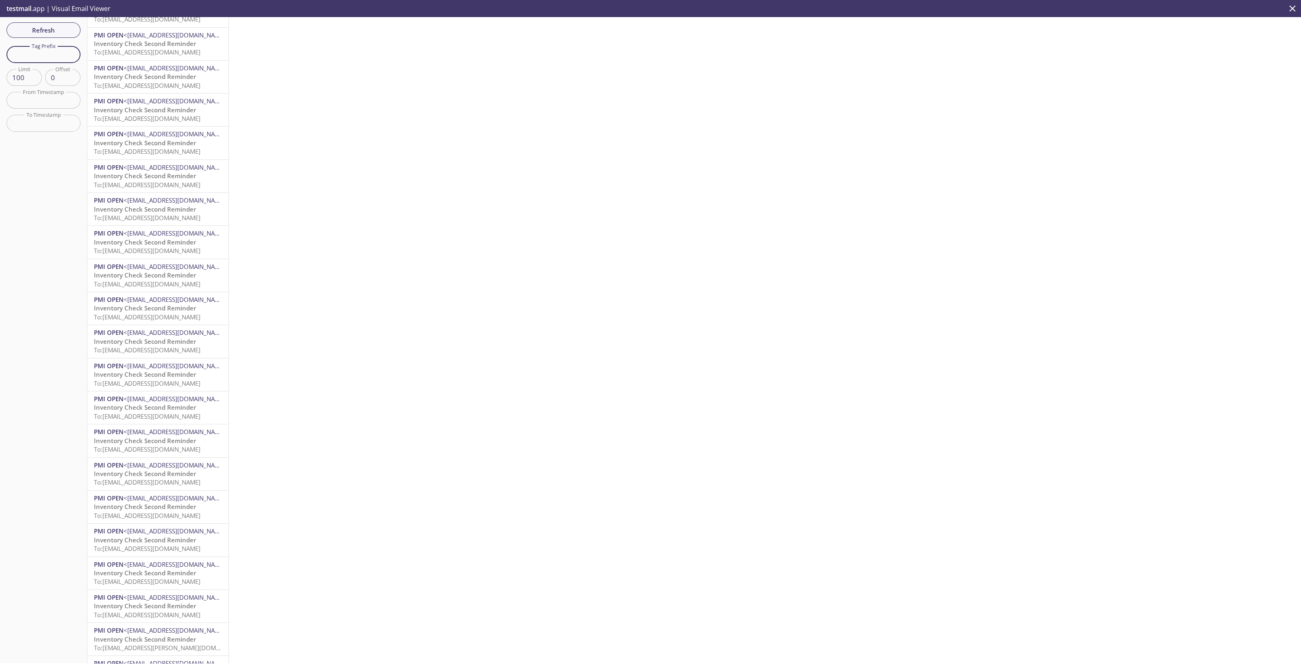
click at [59, 57] on input "text" at bounding box center [44, 54] width 74 height 17
type input "staff"
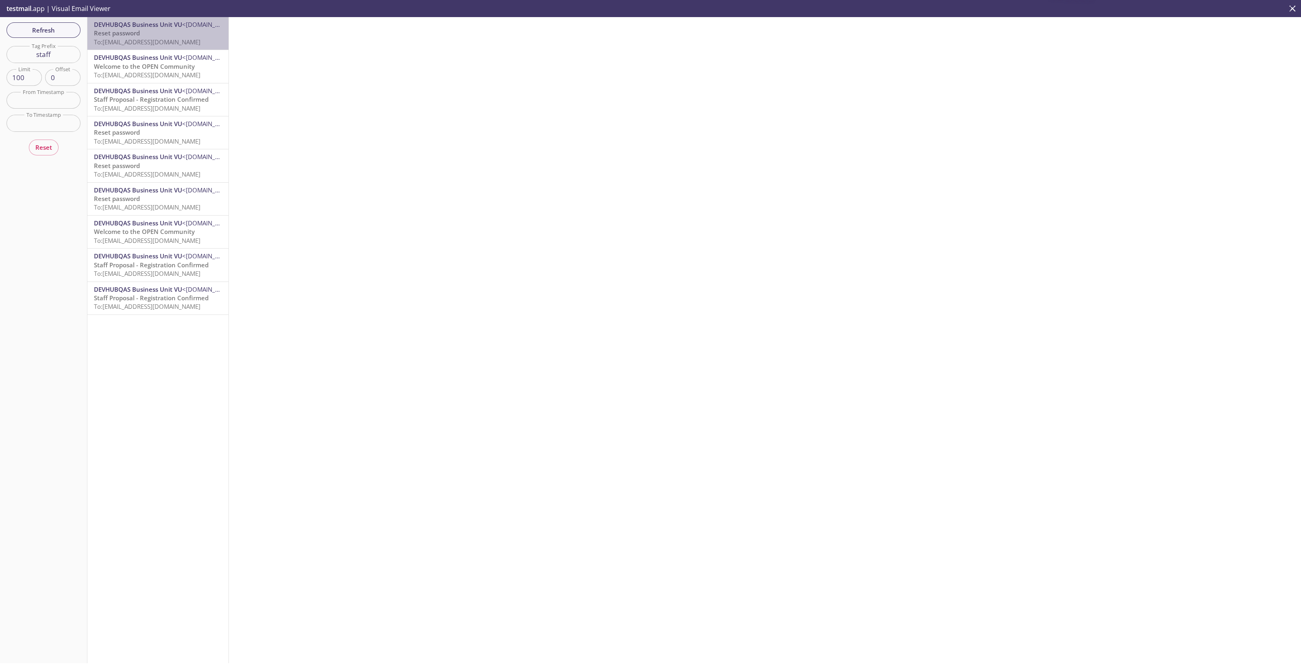
click at [175, 42] on span "To: reevdigital.staffprop5@inbox.testmail.app" at bounding box center [147, 42] width 107 height 8
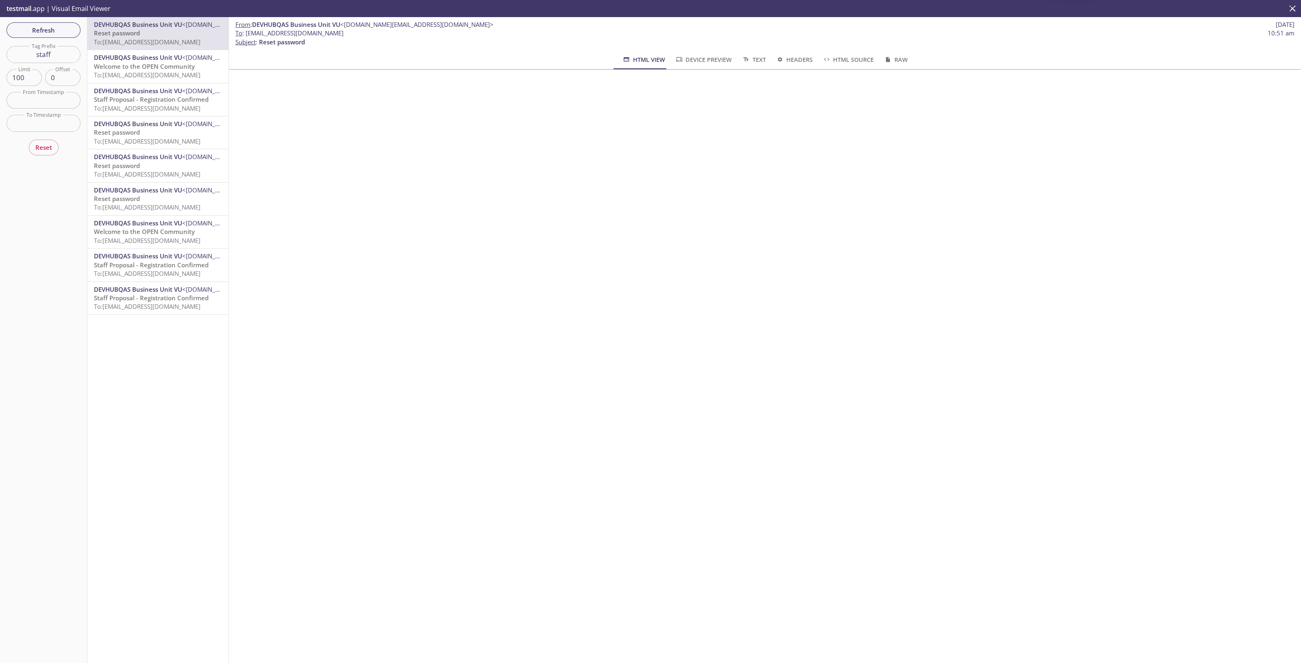
click at [185, 79] on p "Welcome to the OPEN Community To: reevdigital.staffprop5@inbox.testmail.app" at bounding box center [158, 70] width 128 height 17
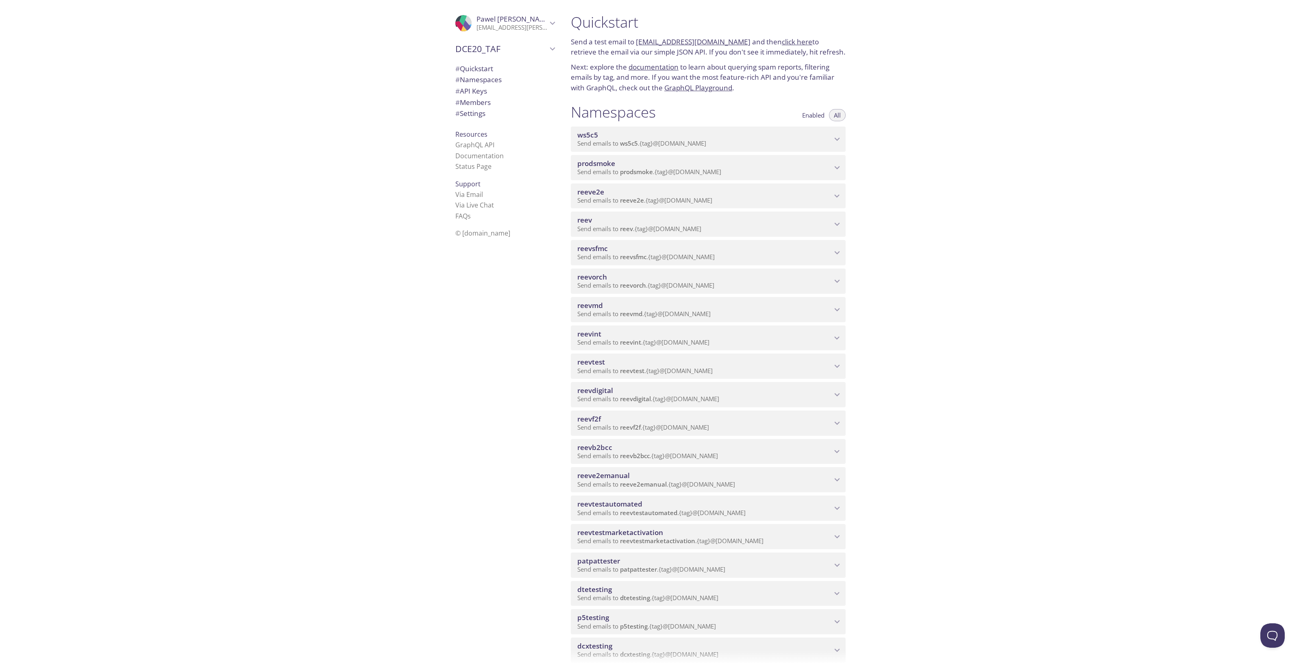
click at [675, 389] on span "reevdigital" at bounding box center [704, 390] width 255 height 9
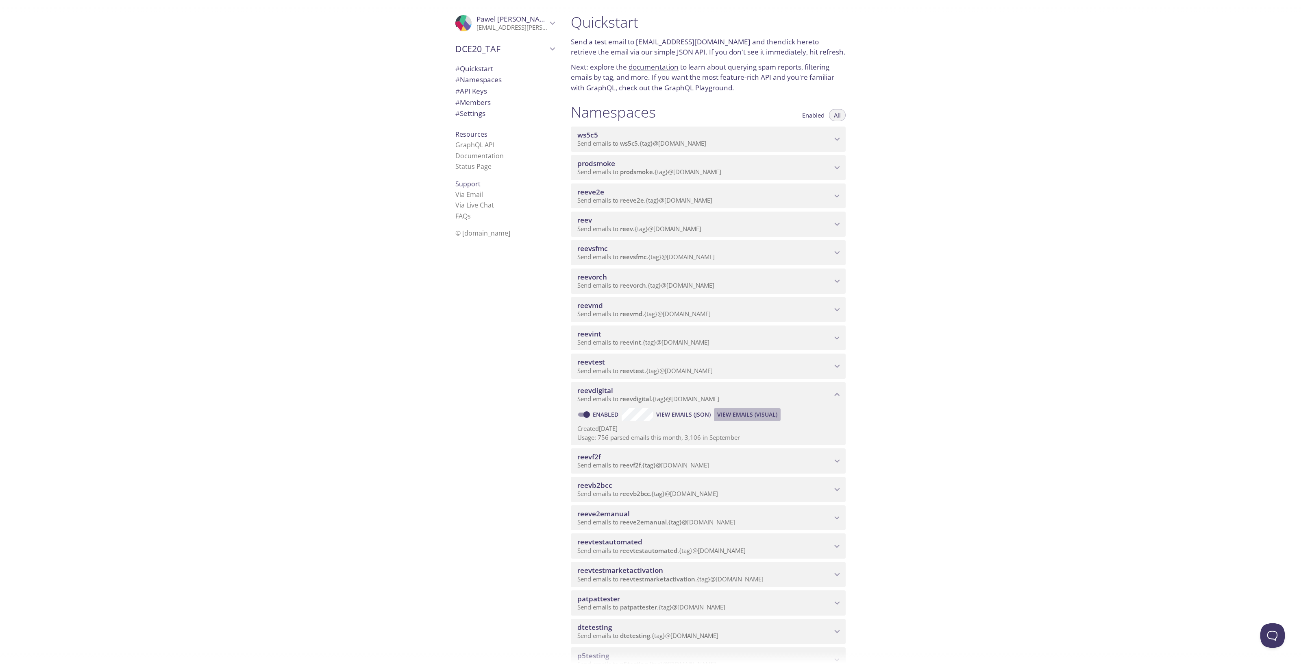
click at [756, 418] on span "View Emails (Visual)" at bounding box center [747, 414] width 60 height 10
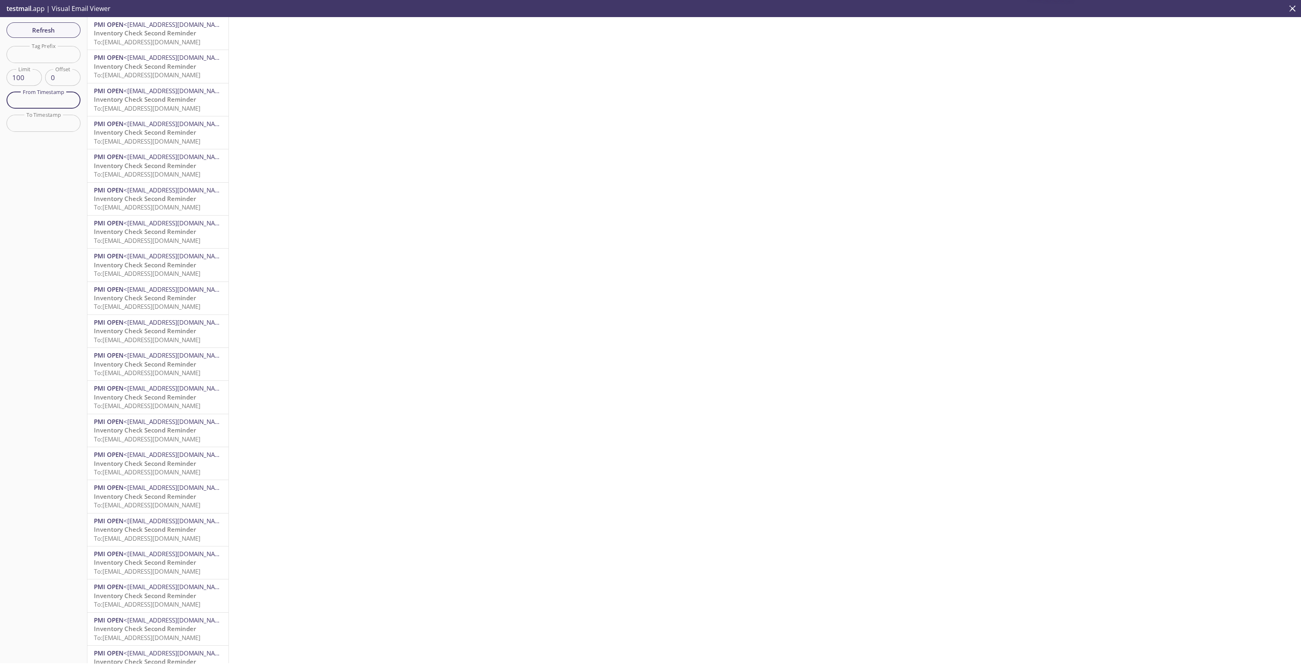
click at [63, 96] on input "text" at bounding box center [44, 100] width 74 height 17
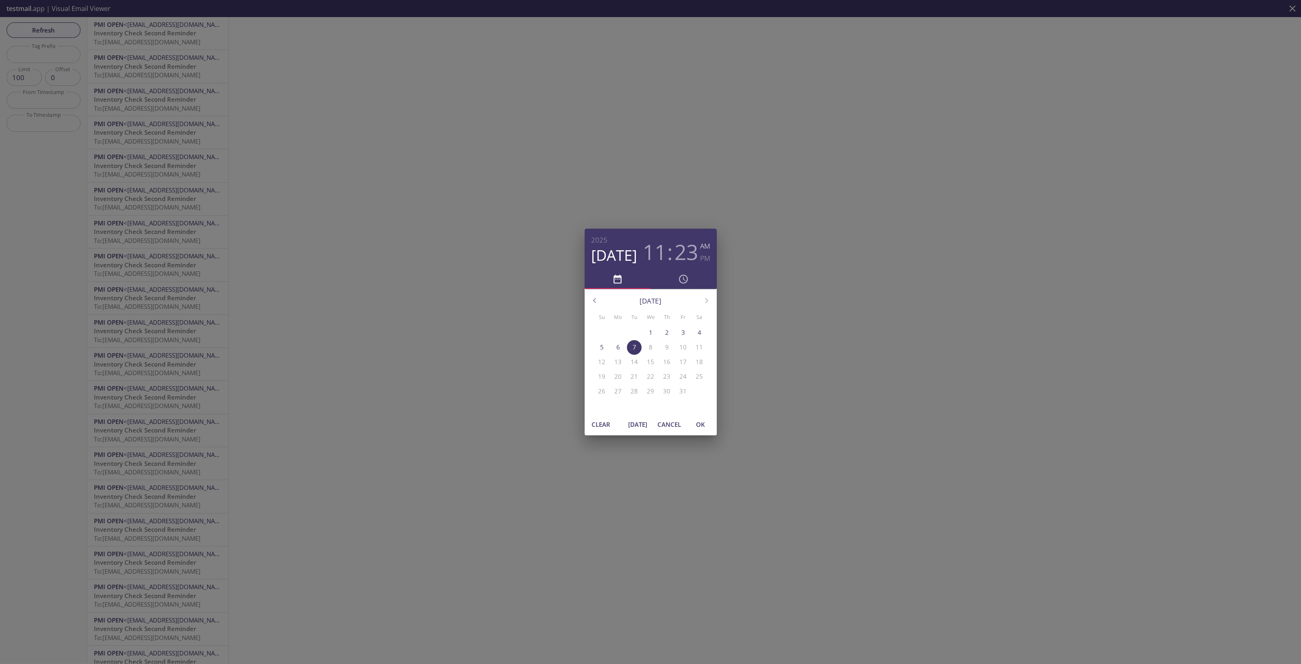
click at [703, 429] on span "OK" at bounding box center [701, 424] width 20 height 11
type input "[DATE] 11:23 am"
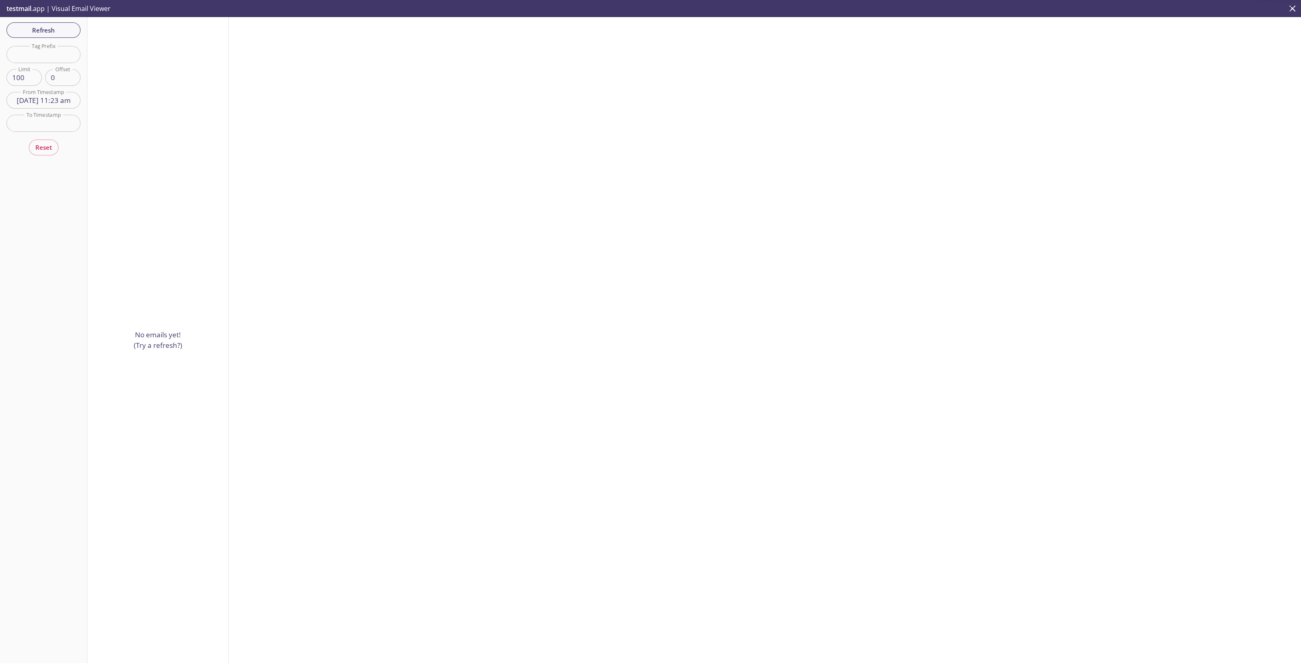
click at [45, 155] on div "Reset" at bounding box center [44, 148] width 30 height 20
click at [45, 153] on button "Reset" at bounding box center [44, 146] width 30 height 15
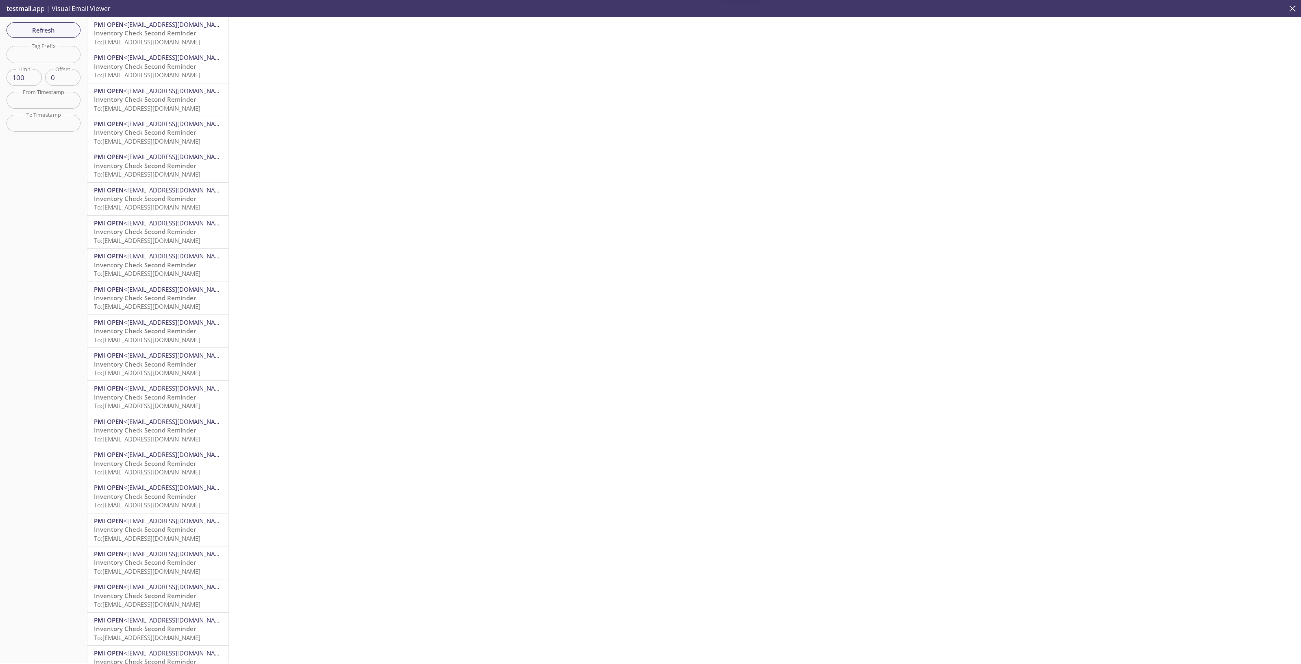
click at [49, 55] on input "text" at bounding box center [44, 54] width 74 height 17
type input "staff"
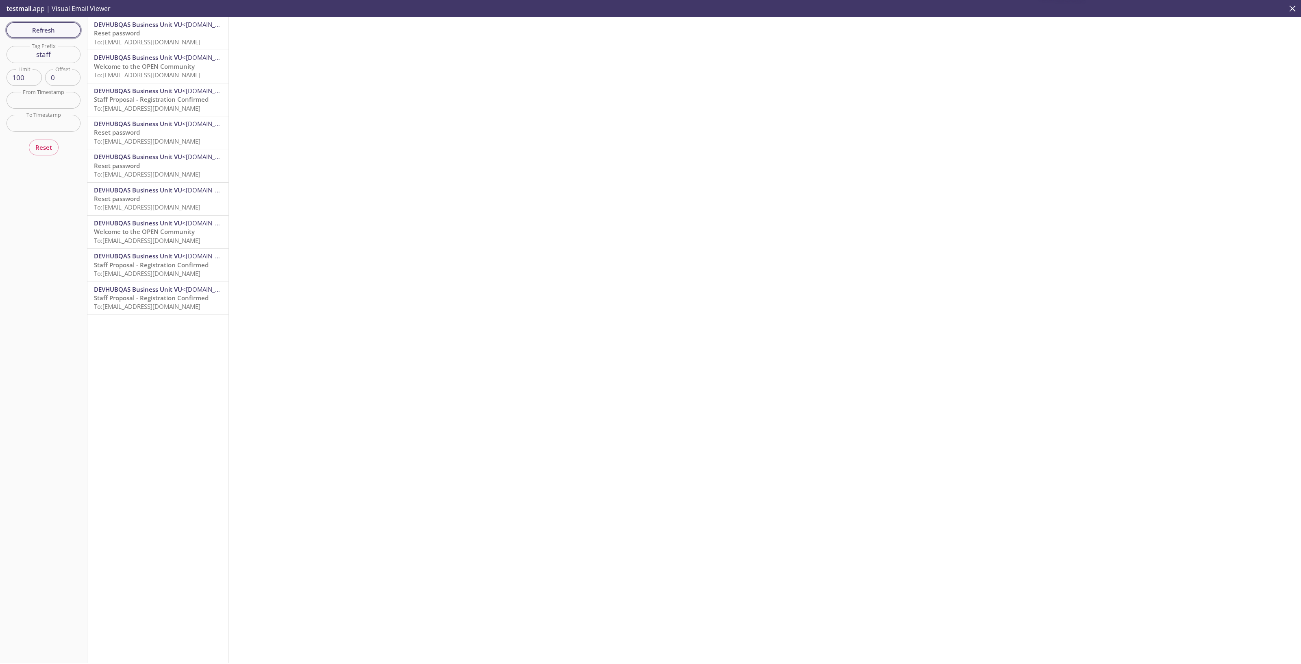
click at [51, 34] on span "Refresh" at bounding box center [43, 30] width 61 height 11
click at [48, 144] on span "Reset" at bounding box center [43, 147] width 17 height 11
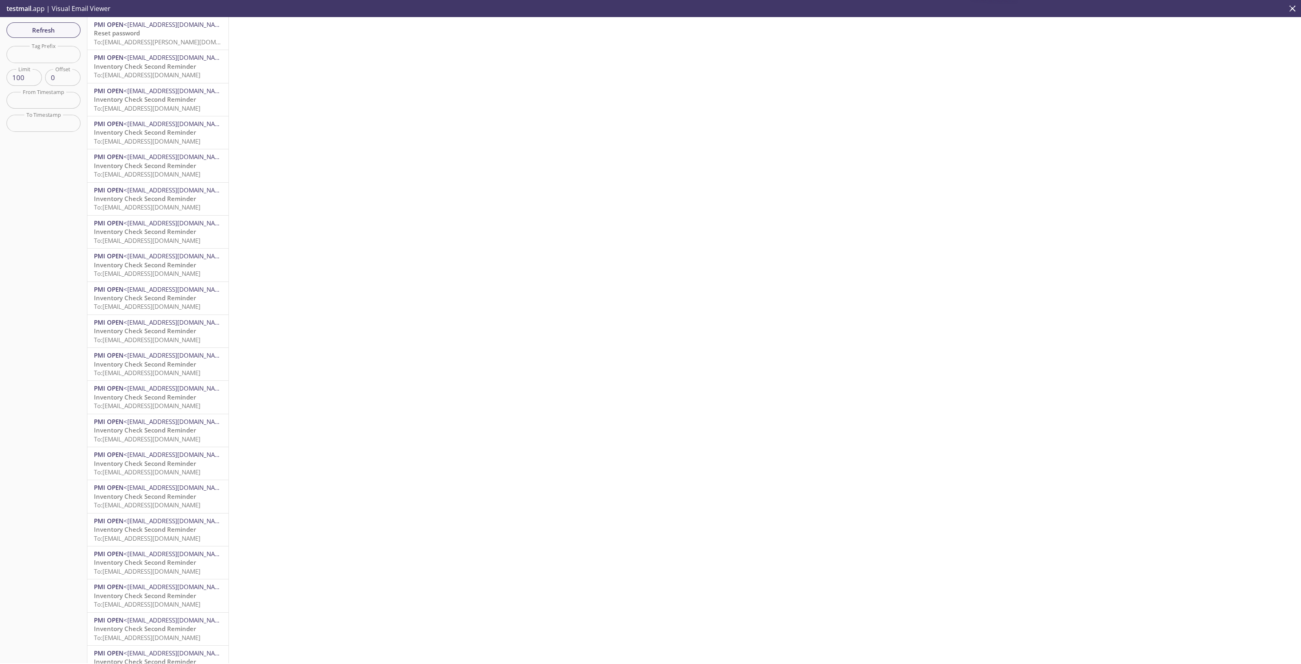
click at [177, 38] on span "To: reevdigital.griselda@inbox.testmail.app" at bounding box center [170, 42] width 153 height 8
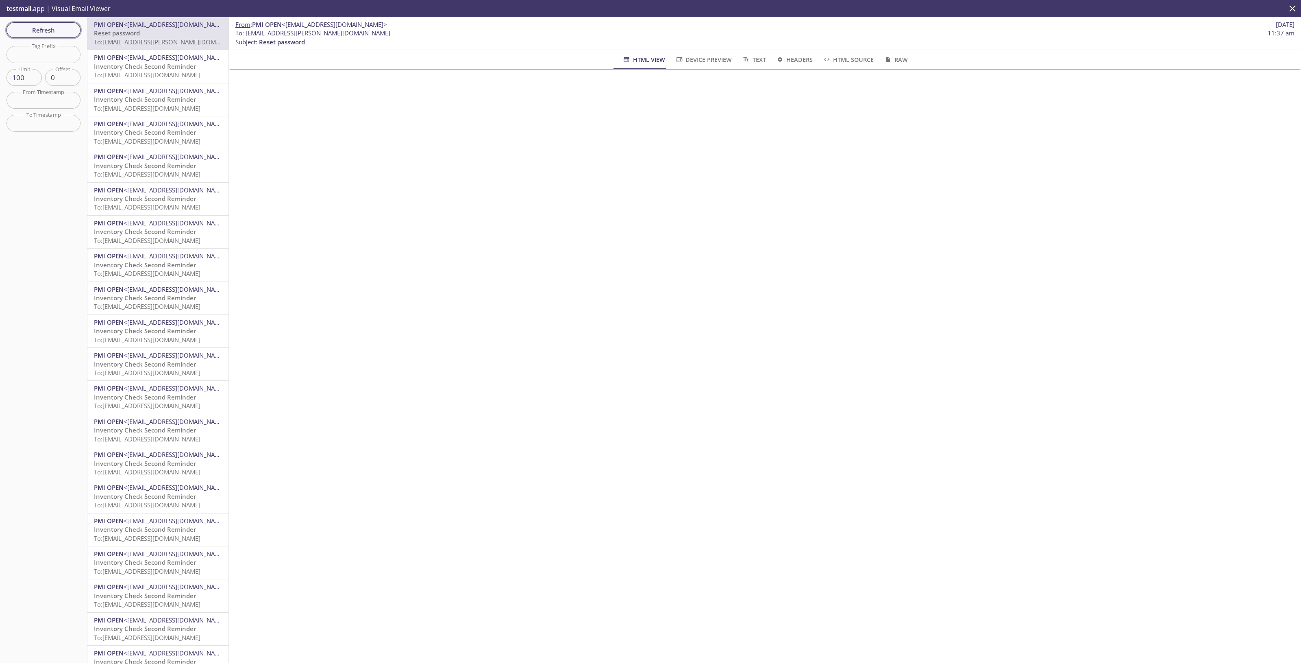
click at [62, 31] on span "Refresh" at bounding box center [43, 30] width 61 height 11
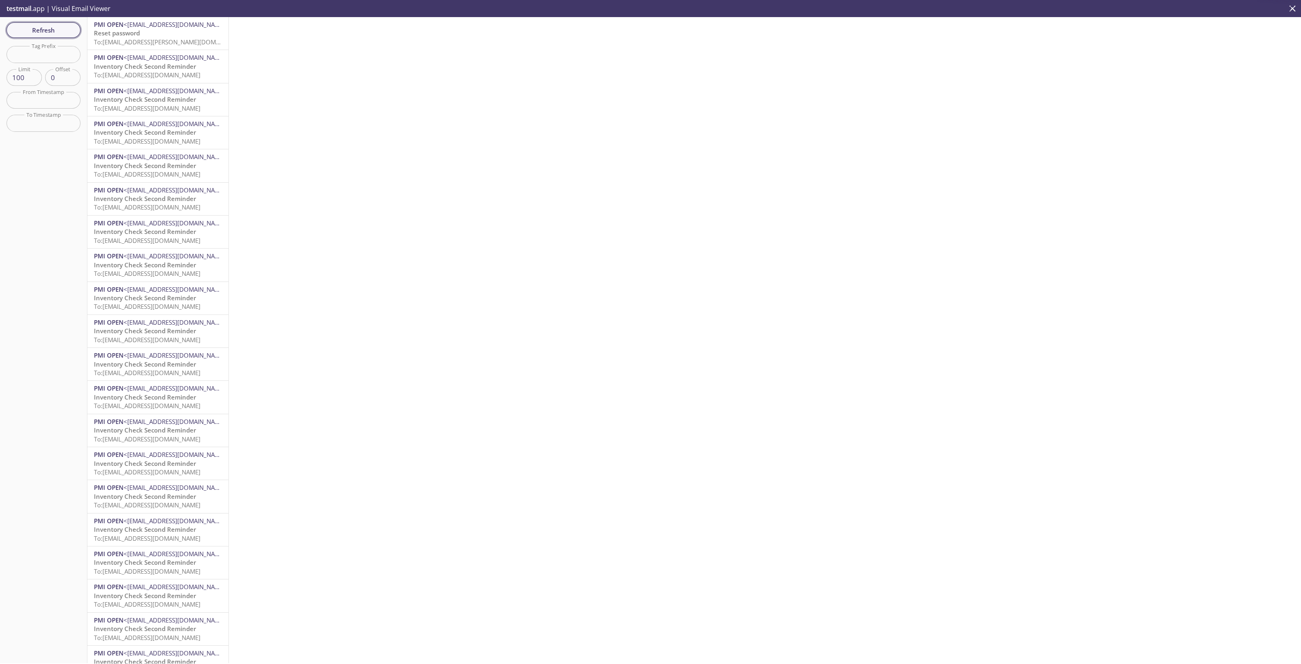
click at [62, 31] on span "Refresh" at bounding box center [43, 30] width 61 height 11
click at [133, 48] on div "PMI OPEN <noreply@email.pmiopen.com> Reset password To: reevdigital.griselda@in…" at bounding box center [157, 33] width 141 height 33
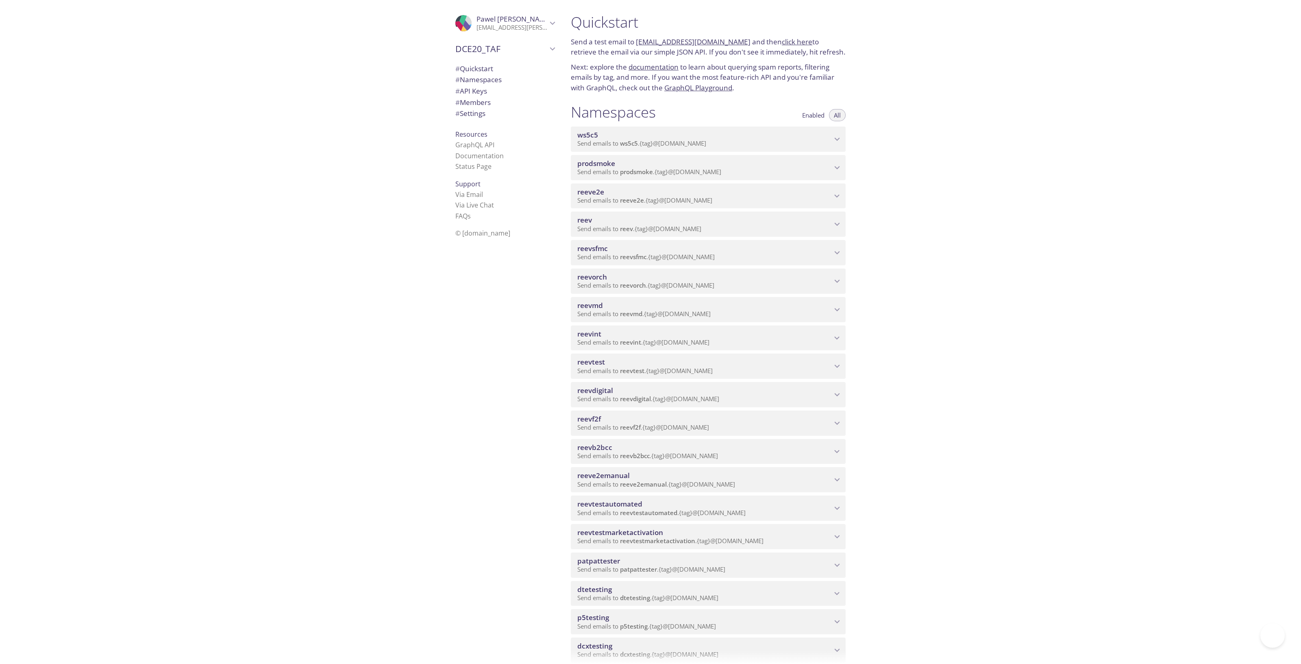
click at [674, 389] on span "reevdigital" at bounding box center [704, 390] width 255 height 9
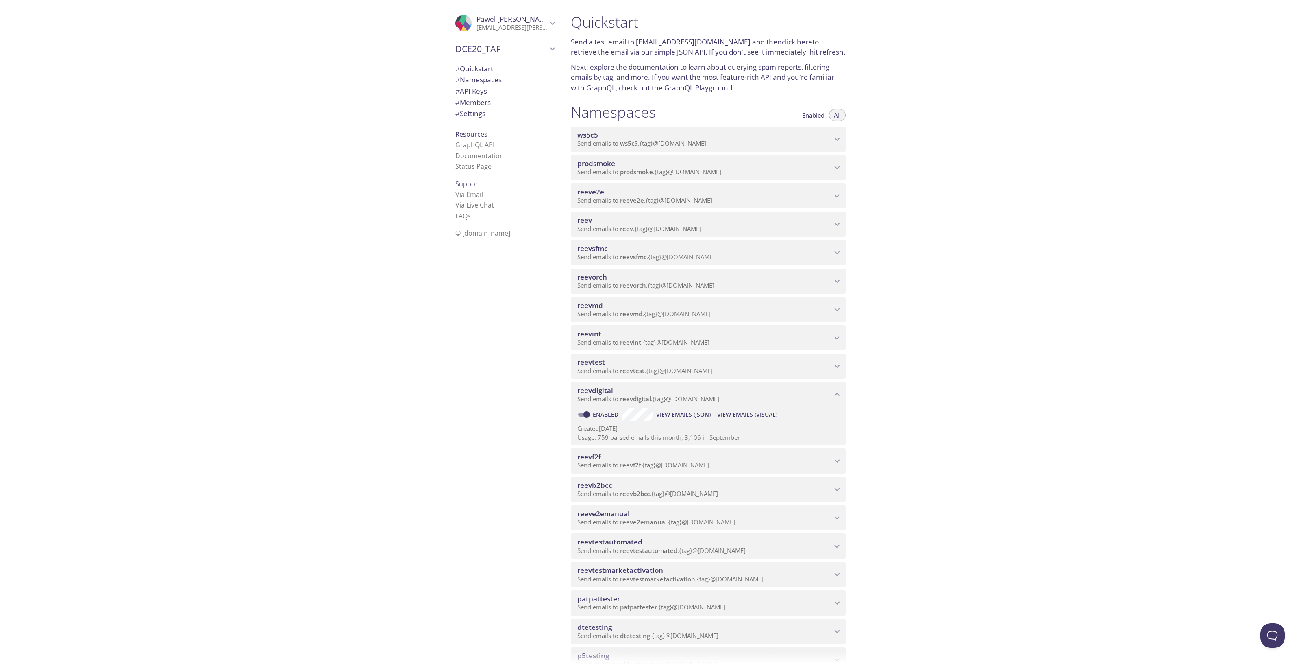
click at [732, 415] on span "View Emails (Visual)" at bounding box center [747, 414] width 60 height 10
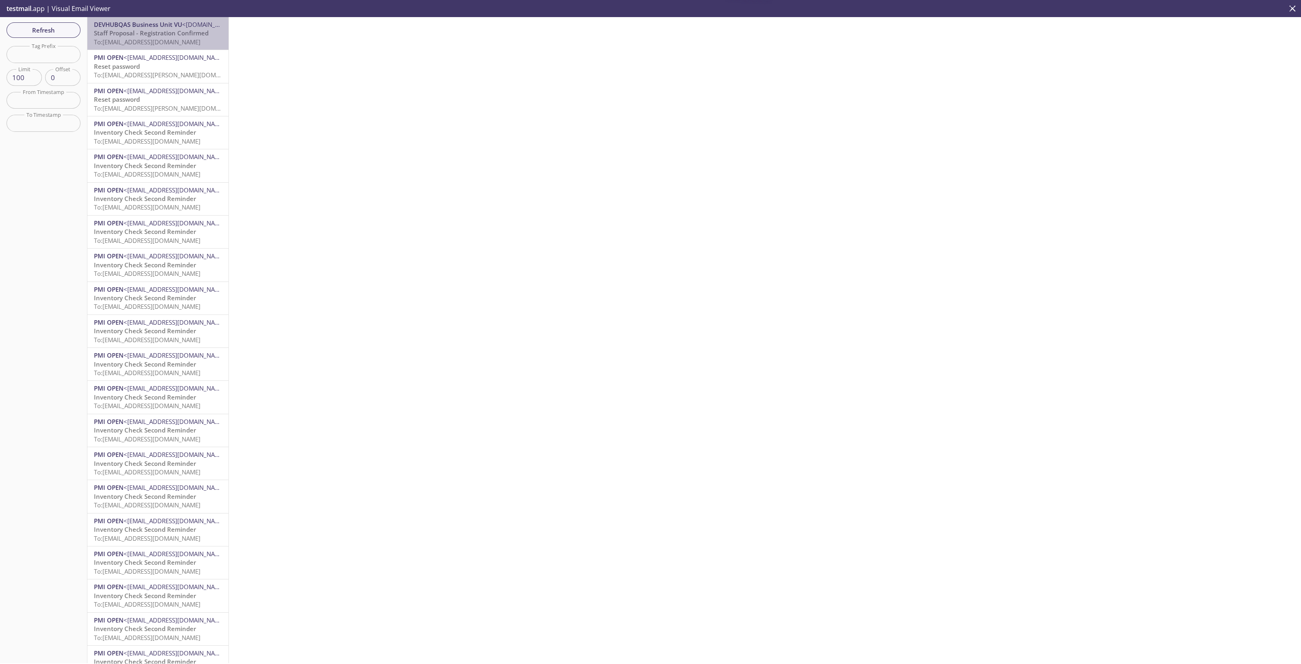
click at [176, 45] on span "To: [EMAIL_ADDRESS][DOMAIN_NAME]" at bounding box center [147, 42] width 107 height 8
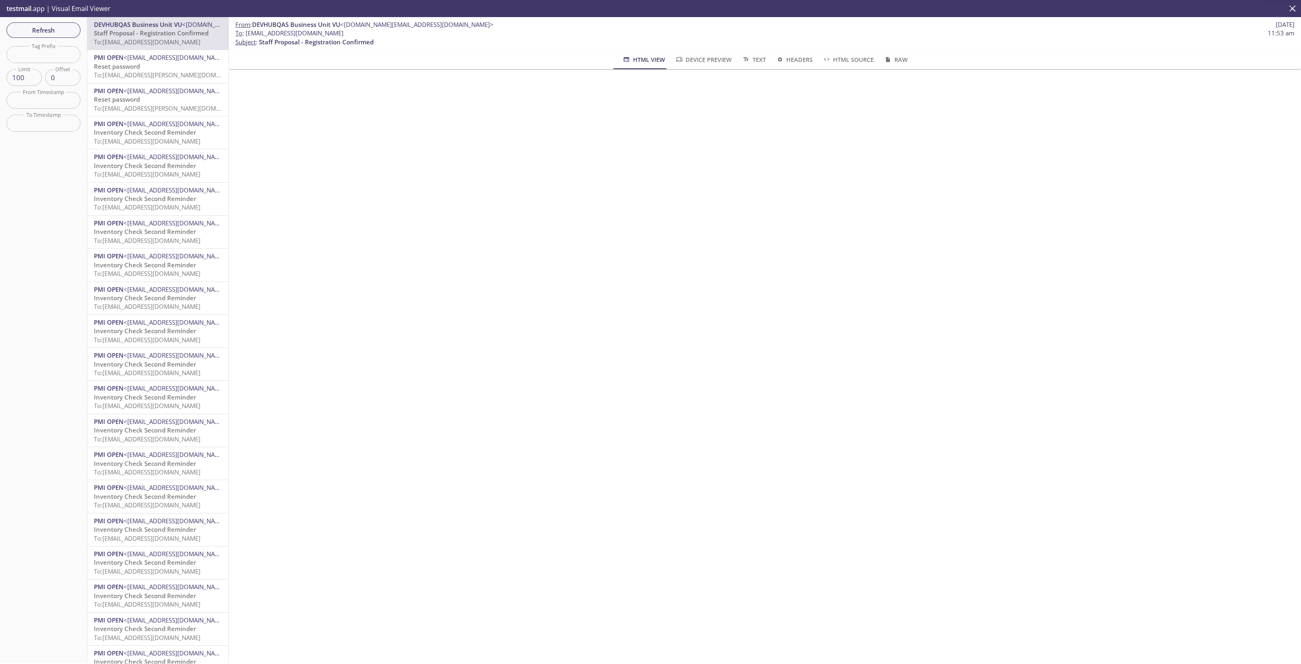
click at [381, 454] on div "From : DEVHUBQAS Business Unit VU <[DOMAIN_NAME][EMAIL_ADDRESS][DOMAIN_NAME]> […" at bounding box center [765, 340] width 1072 height 646
click at [28, 27] on span "Refresh" at bounding box center [43, 30] width 61 height 11
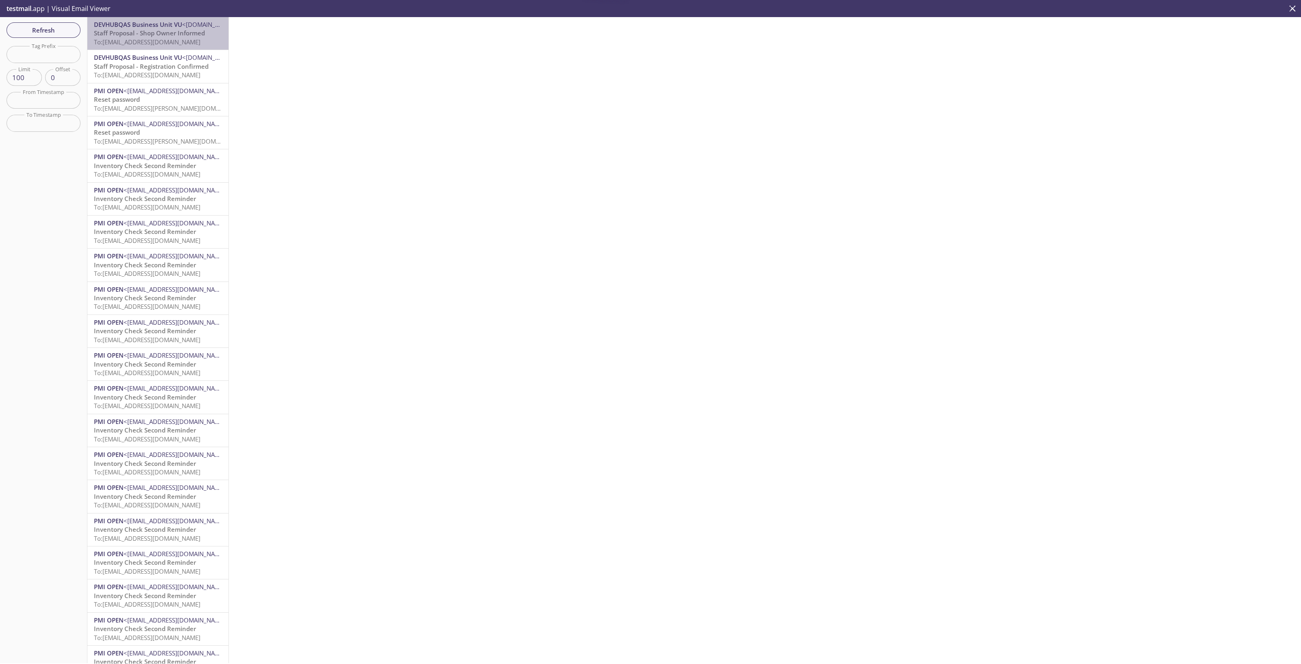
click at [160, 42] on span "To: [EMAIL_ADDRESS][DOMAIN_NAME]" at bounding box center [147, 42] width 107 height 8
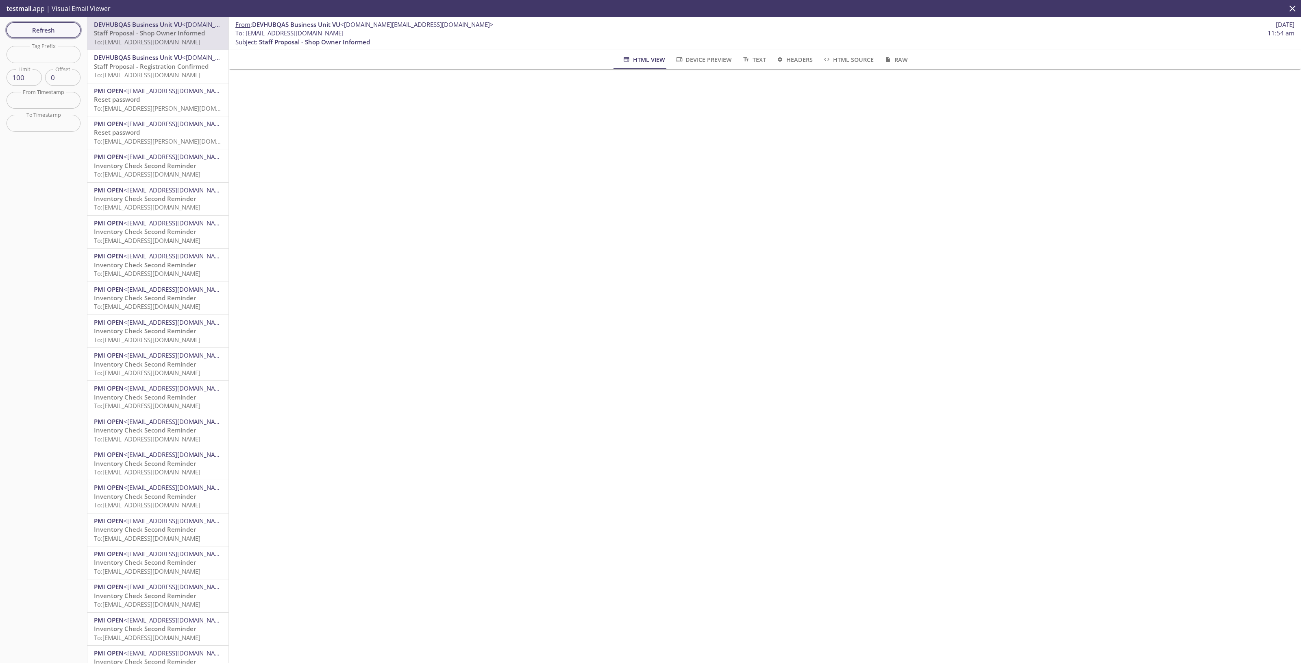
click at [49, 25] on span "Refresh" at bounding box center [43, 30] width 61 height 11
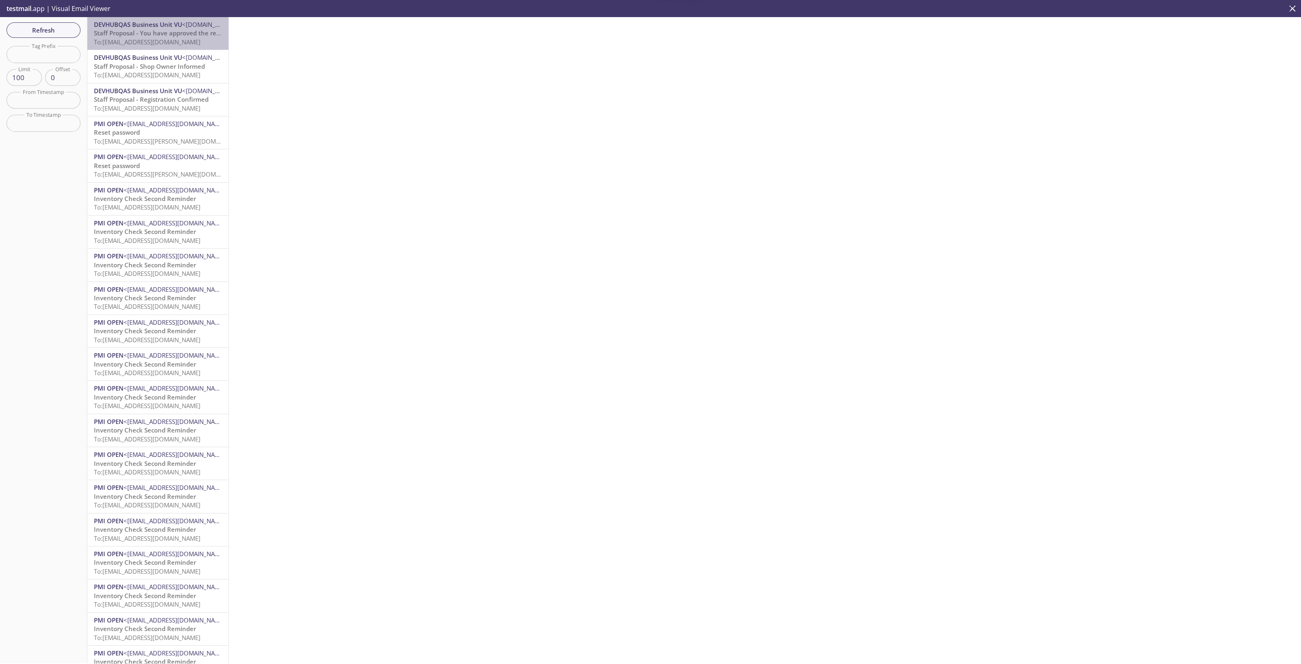
click at [170, 46] on div "DEVHUBQAS Business Unit VU <[DOMAIN_NAME][EMAIL_ADDRESS][DOMAIN_NAME]> Staff Pr…" at bounding box center [157, 33] width 141 height 33
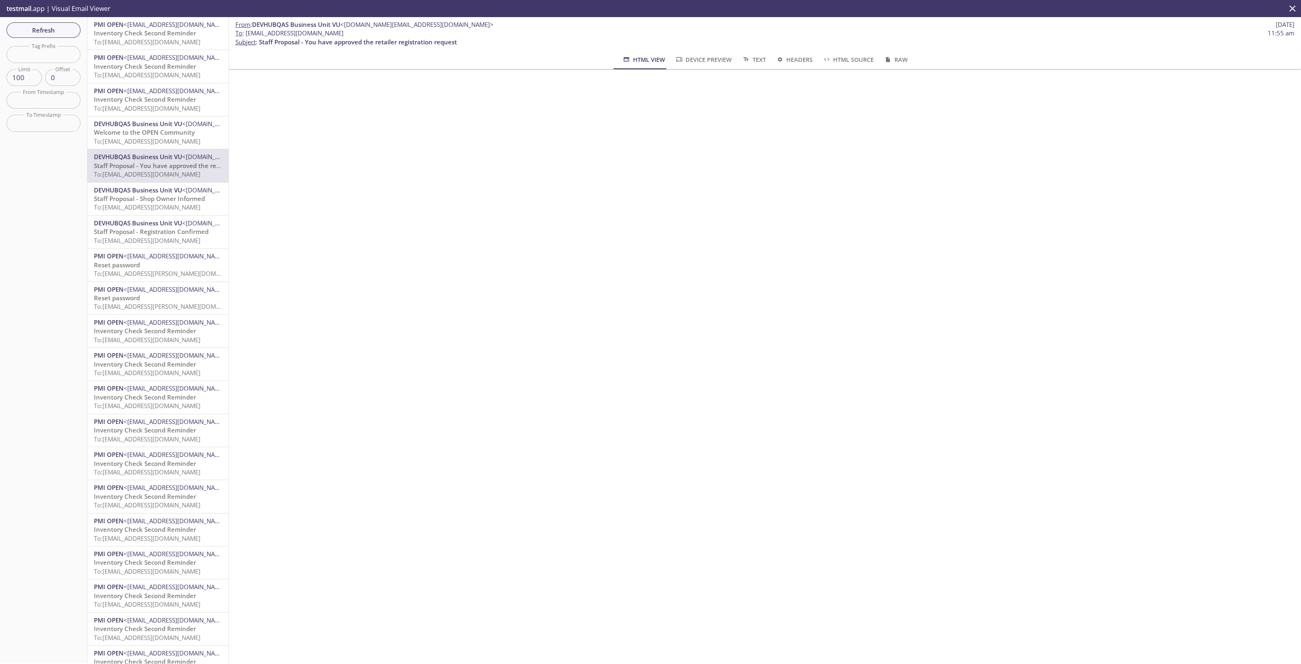
click at [159, 129] on span "Welcome to the OPEN Community" at bounding box center [144, 132] width 101 height 8
